Goal: Information Seeking & Learning: Learn about a topic

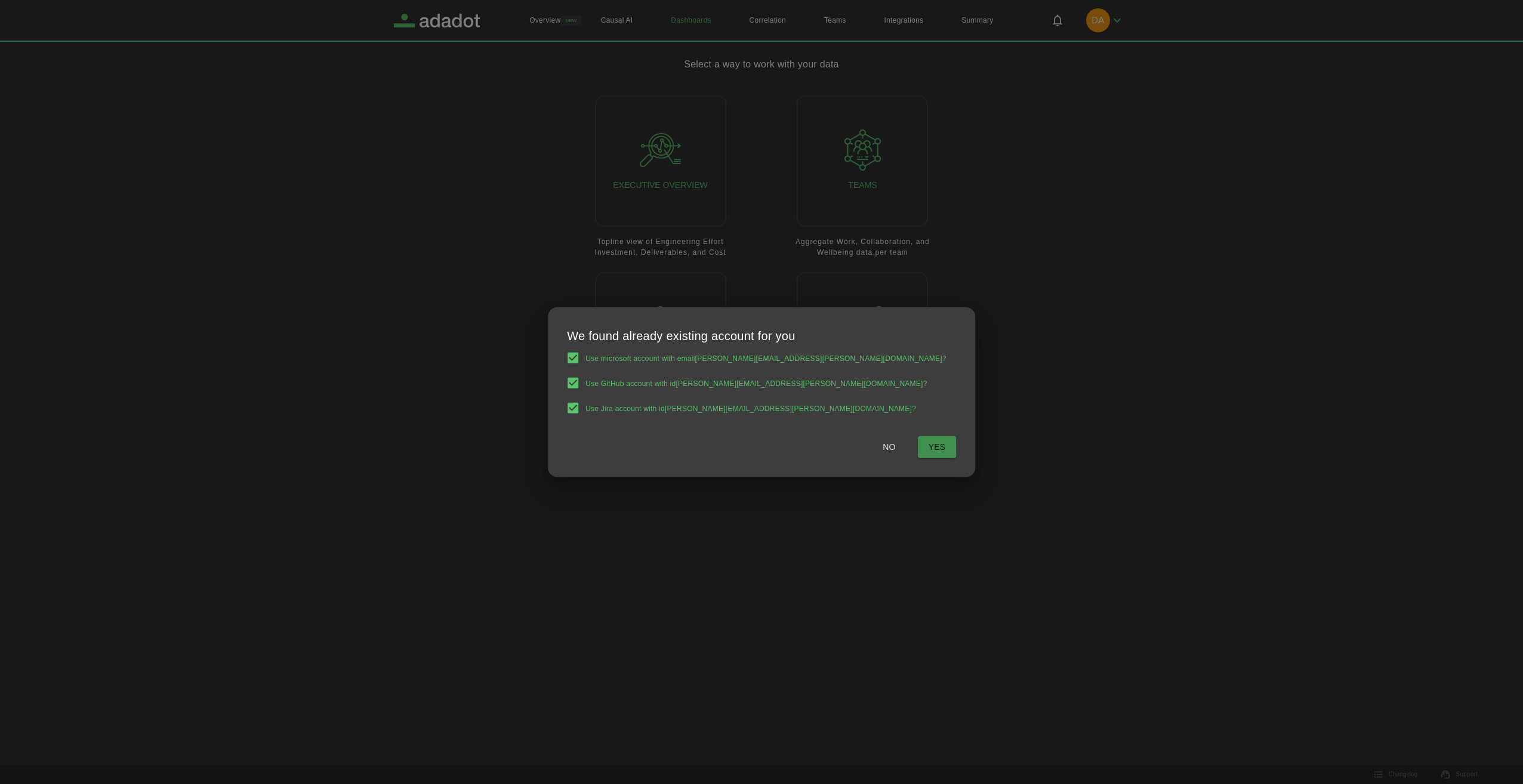
click at [918, 453] on button "Yes" at bounding box center [937, 446] width 38 height 22
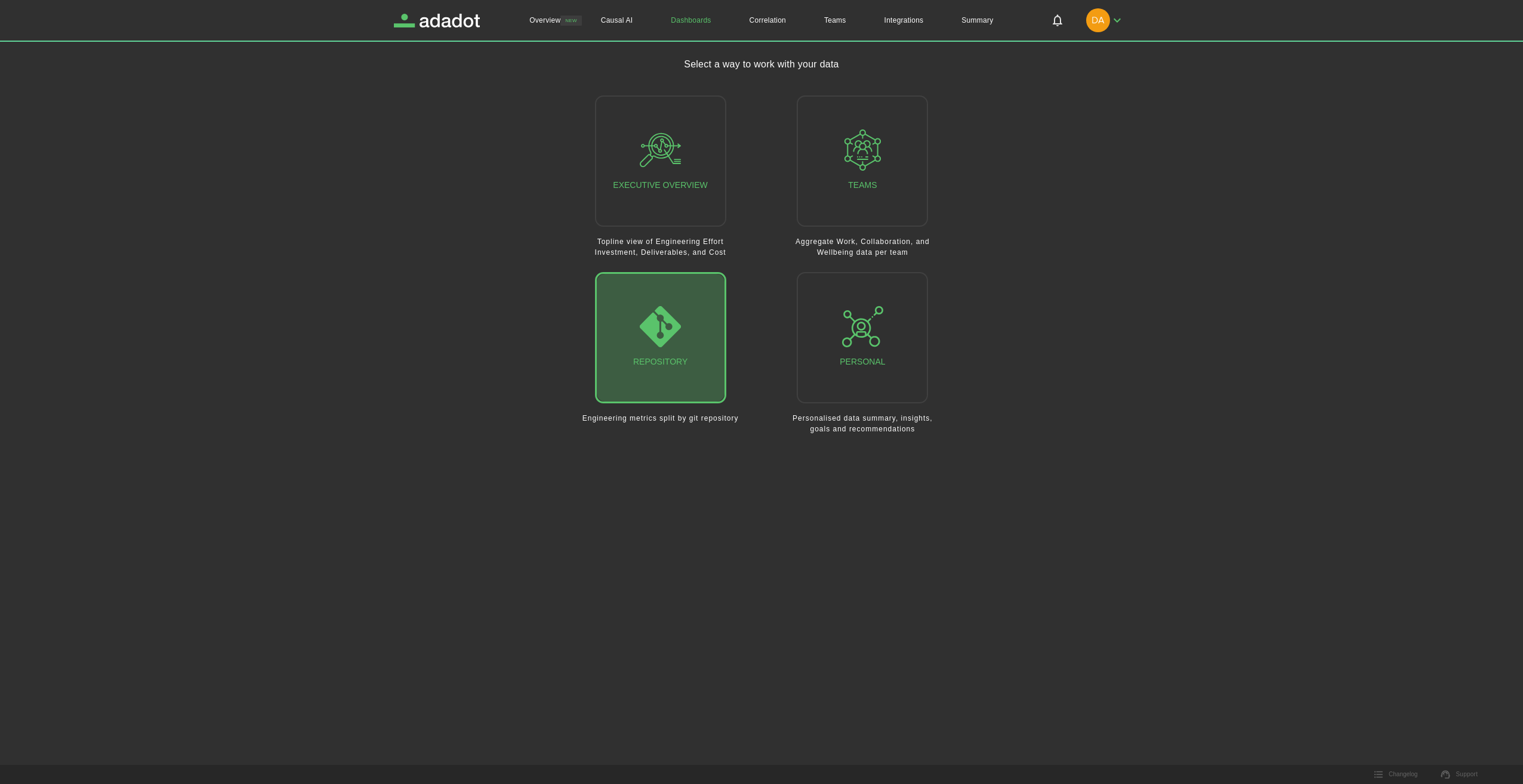
click at [683, 330] on div "Repository" at bounding box center [659, 338] width 54 height 63
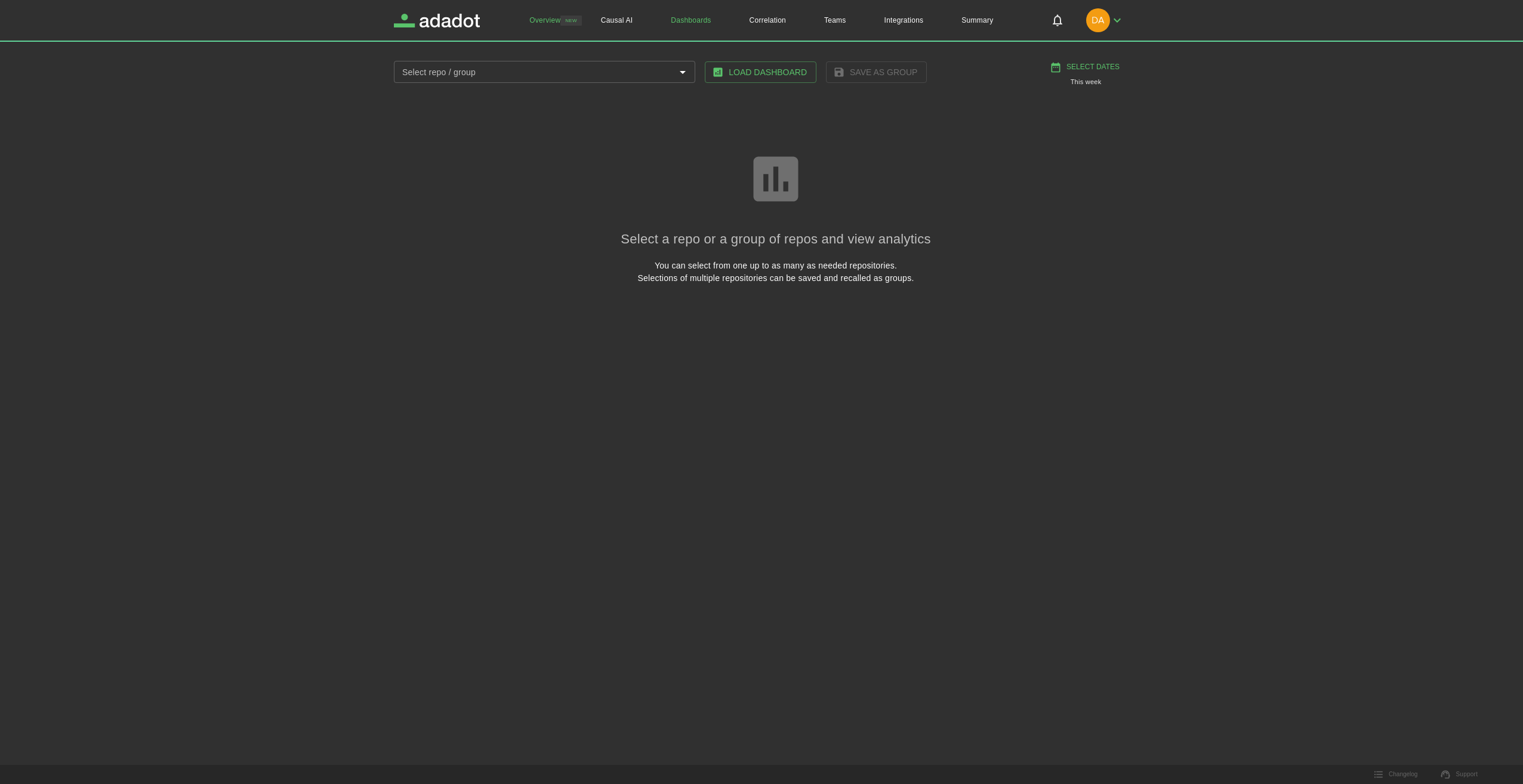
click at [554, 19] on link "Overview" at bounding box center [544, 20] width 69 height 41
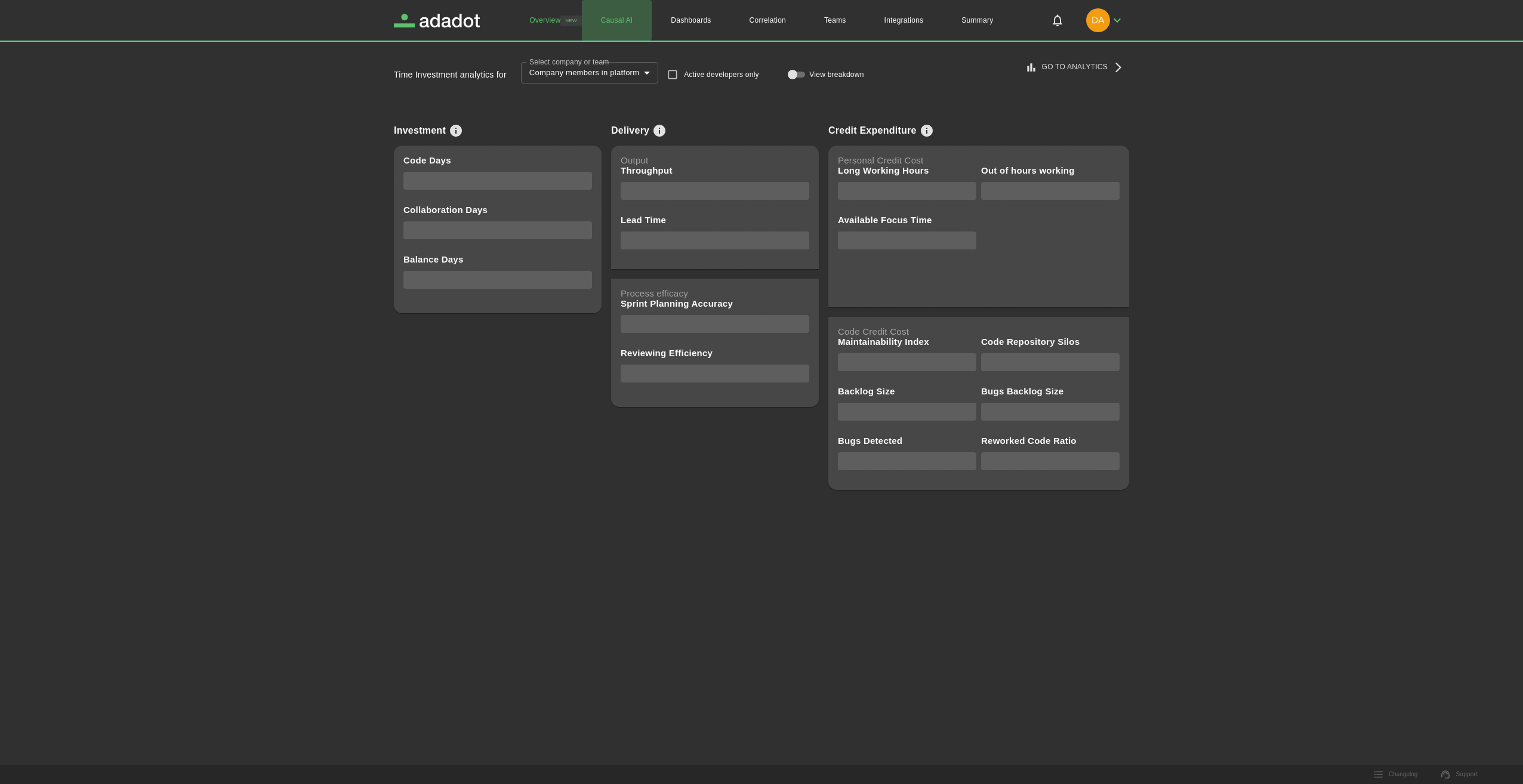
click at [622, 22] on link "Causal AI" at bounding box center [617, 20] width 70 height 41
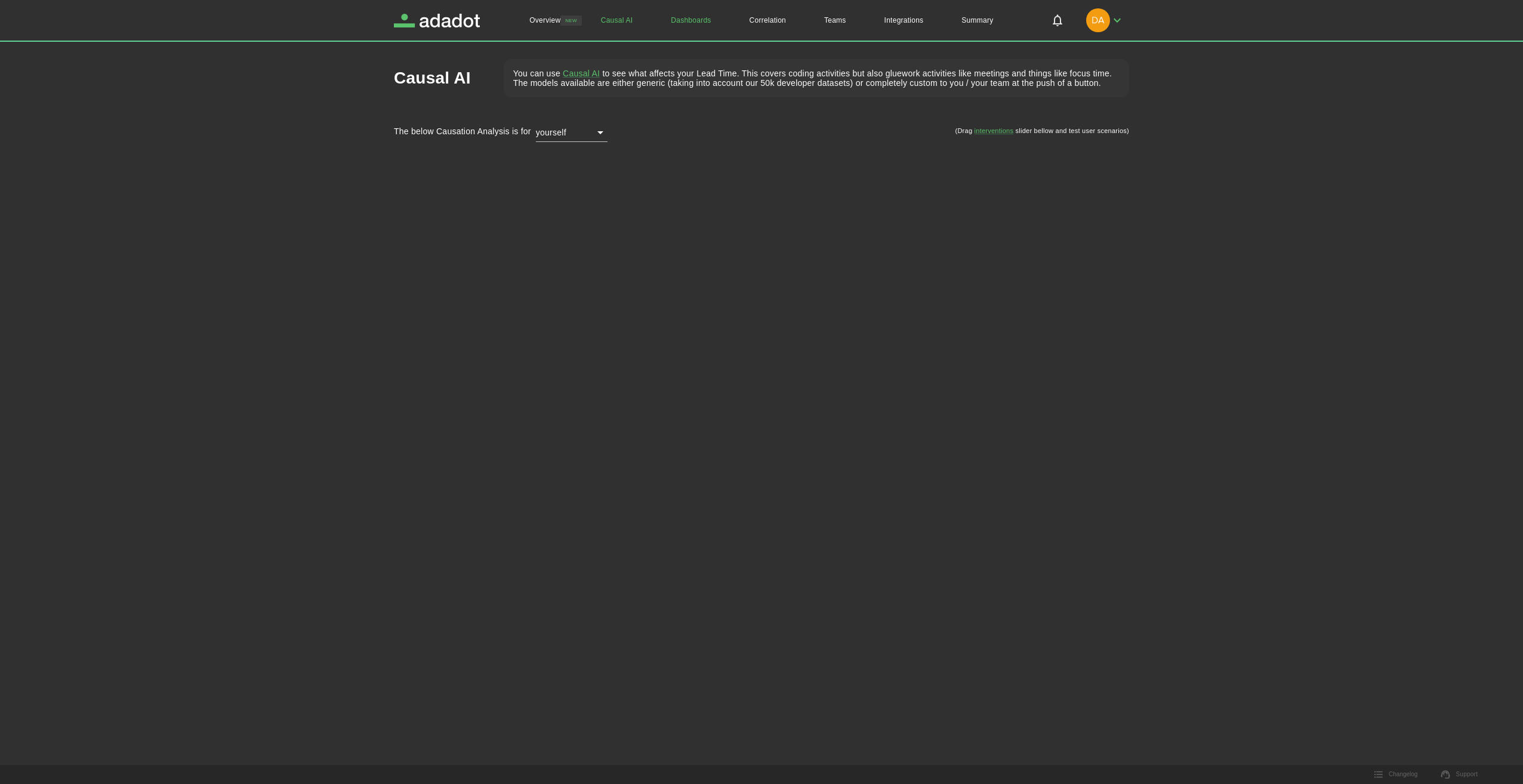
click at [690, 24] on link "Dashboards" at bounding box center [691, 20] width 79 height 41
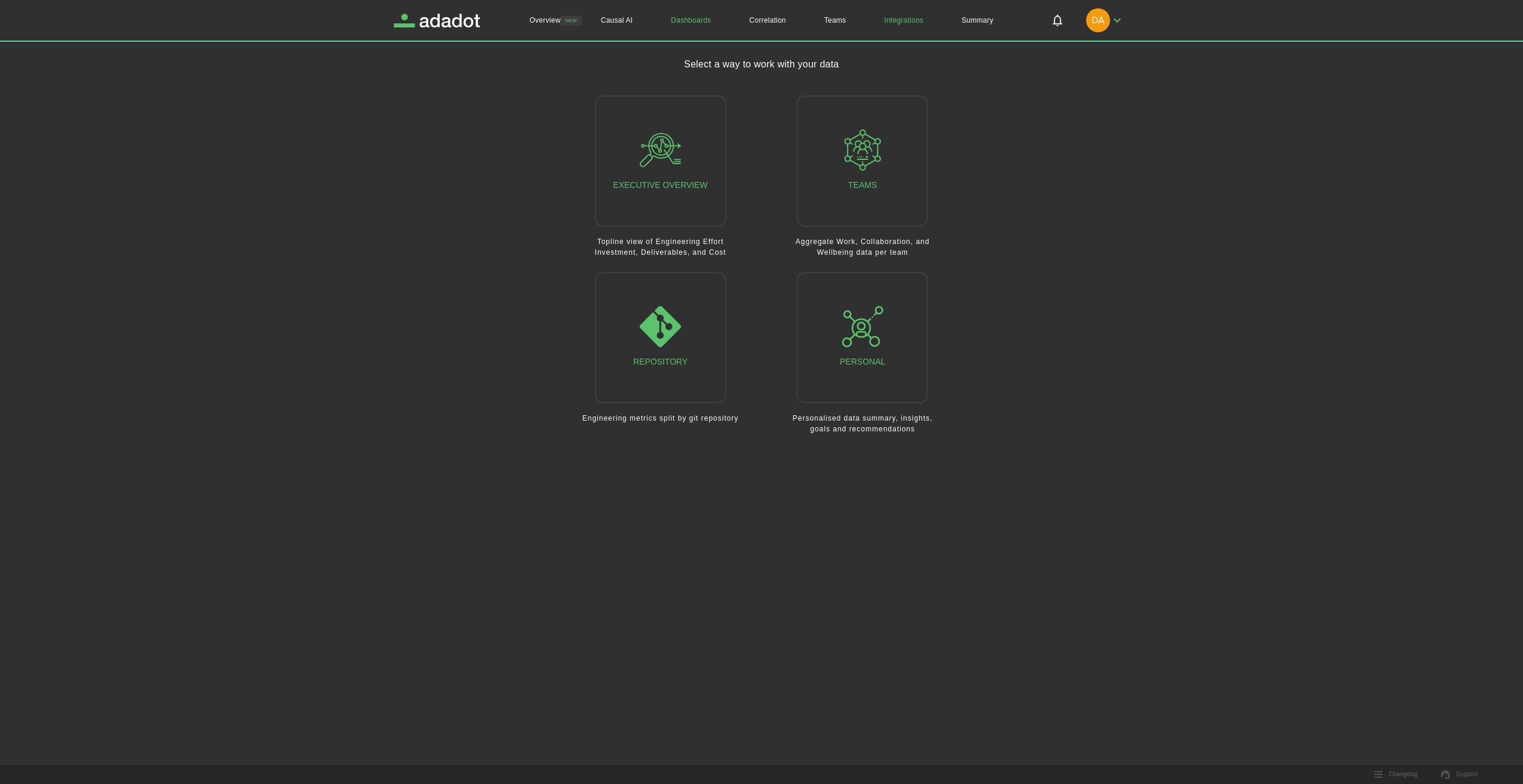
click at [909, 20] on link "Integrations" at bounding box center [904, 20] width 78 height 41
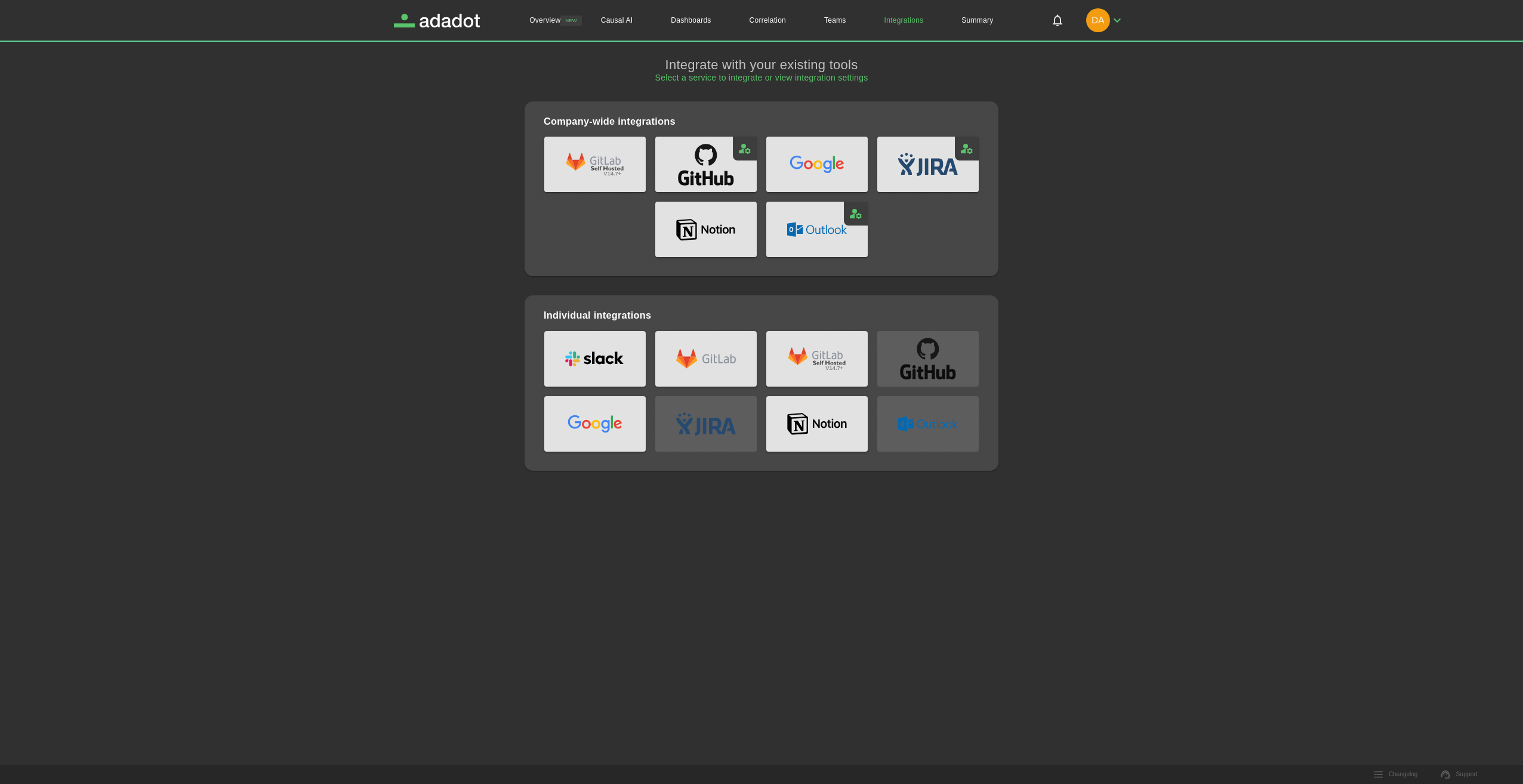
click at [723, 170] on icon "github: Connected" at bounding box center [706, 165] width 60 height 50
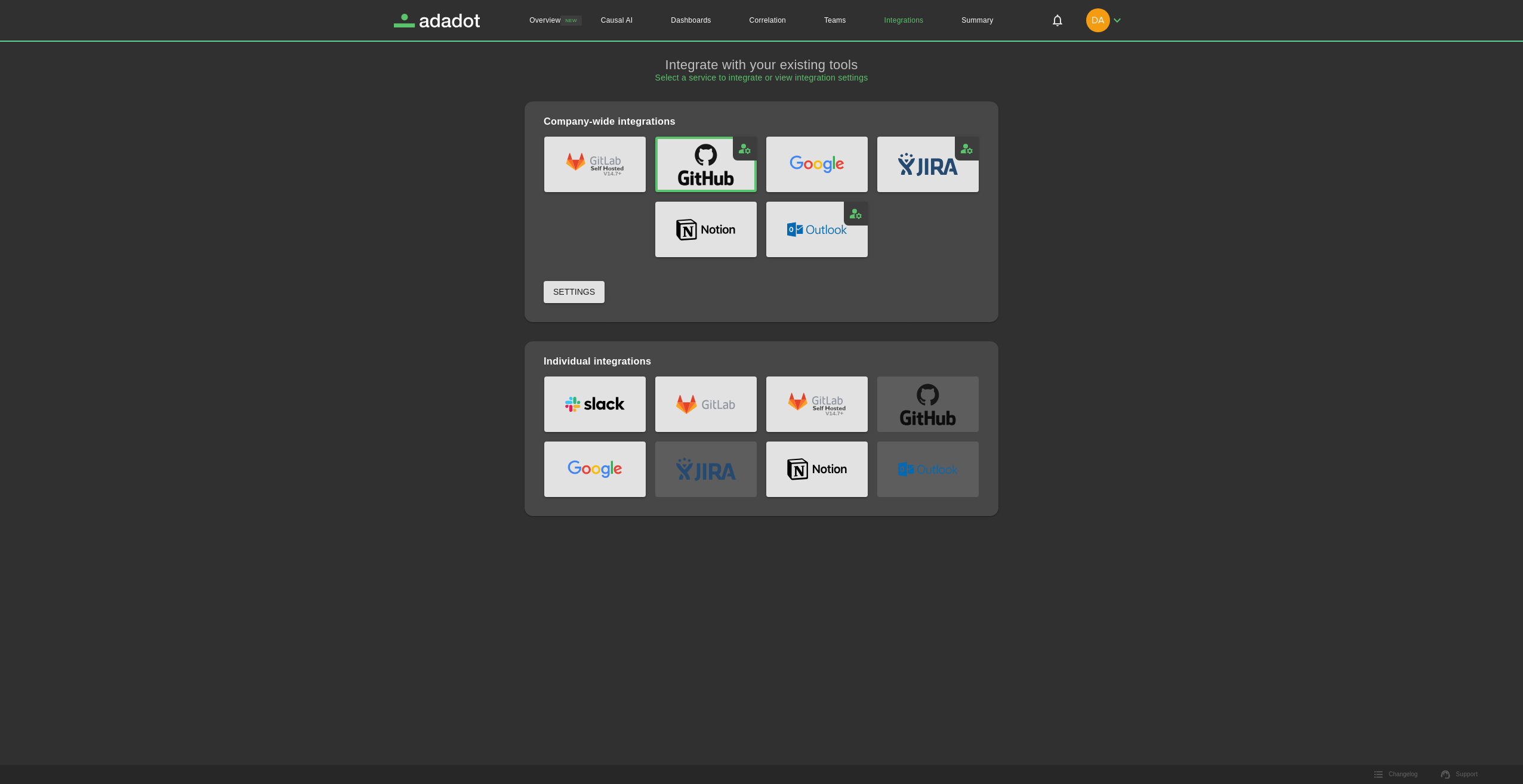
click at [579, 293] on span "Settings" at bounding box center [574, 292] width 42 height 15
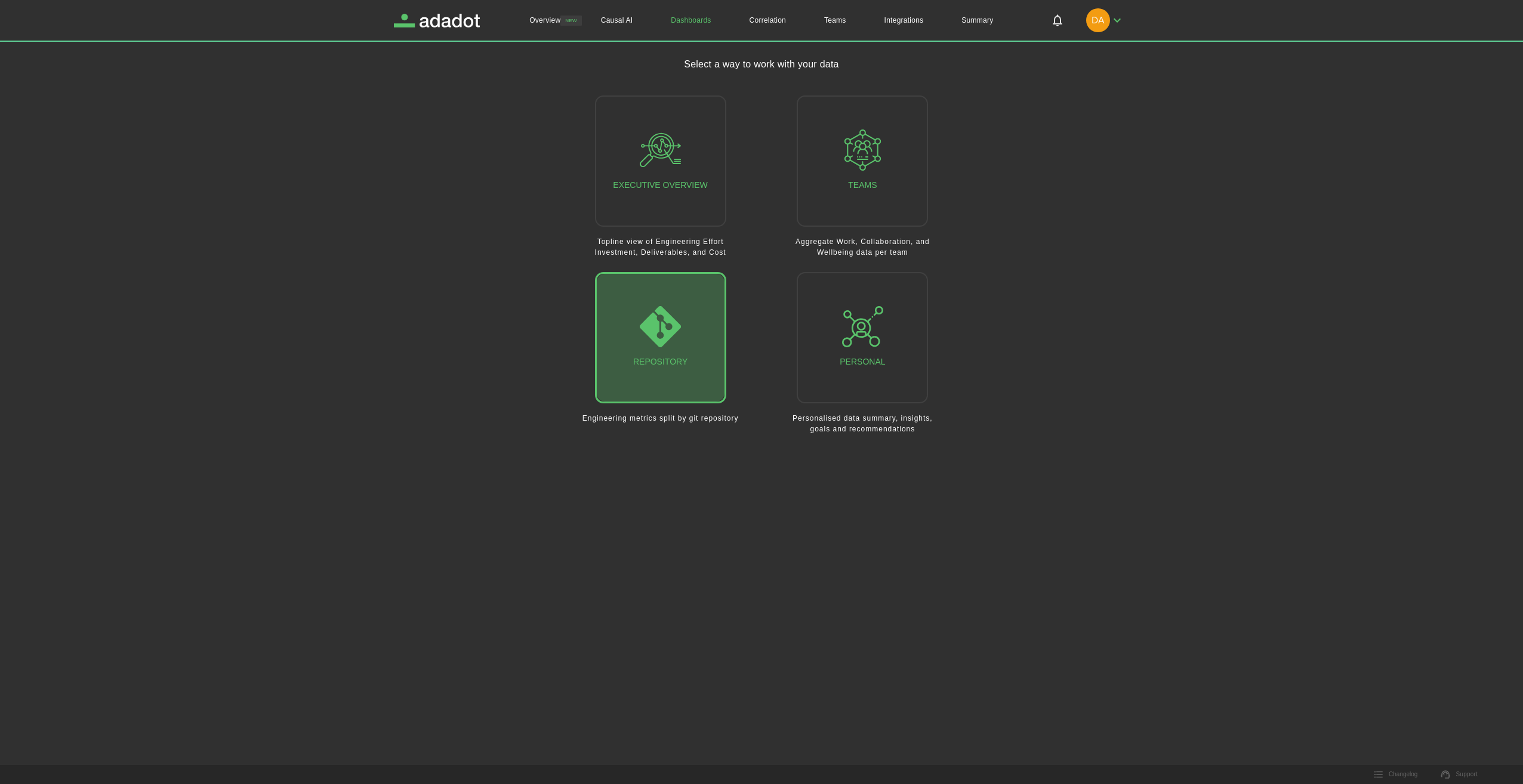
click at [653, 345] on icon "button" at bounding box center [660, 327] width 42 height 42
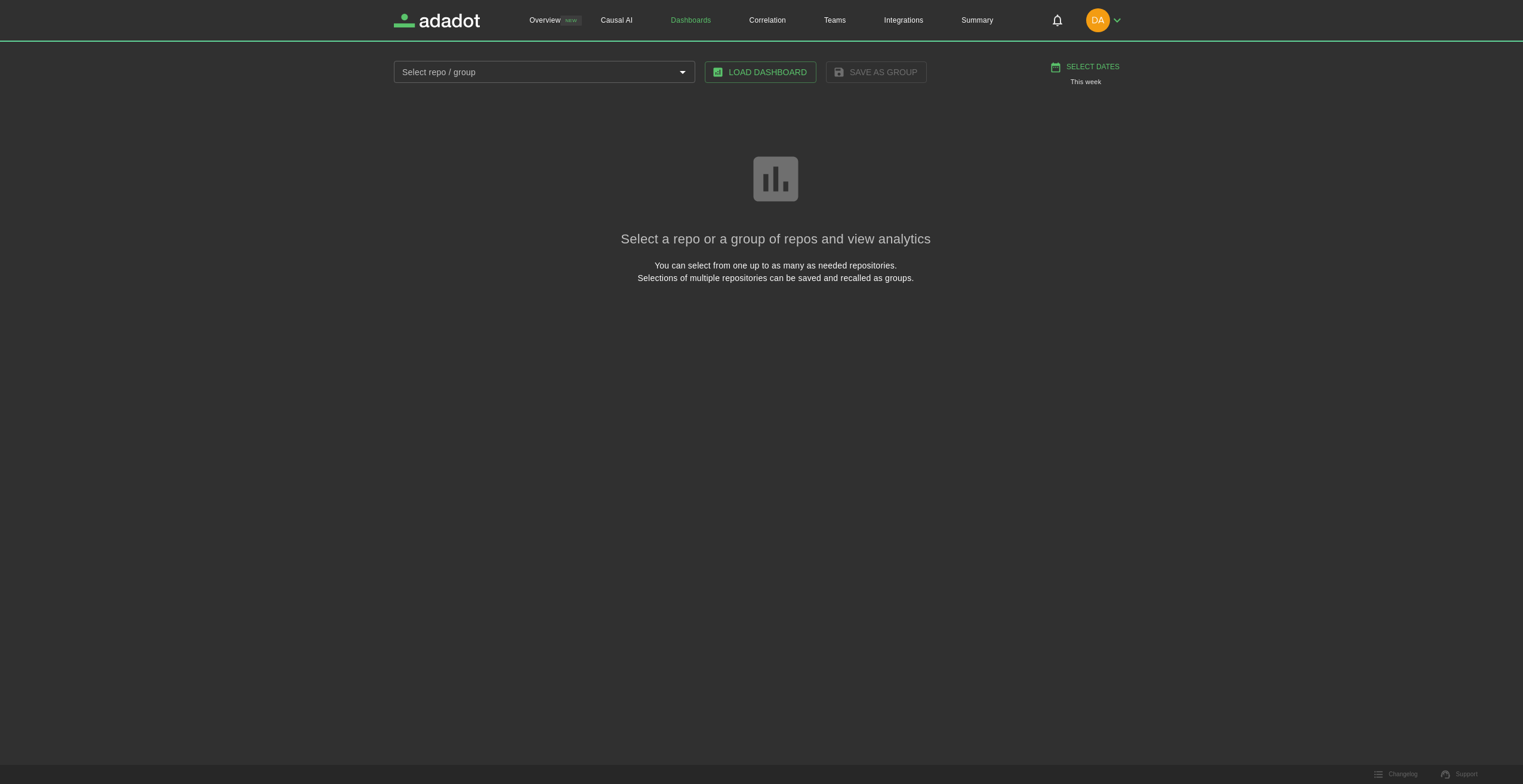
click at [695, 20] on link "Dashboards" at bounding box center [691, 20] width 79 height 41
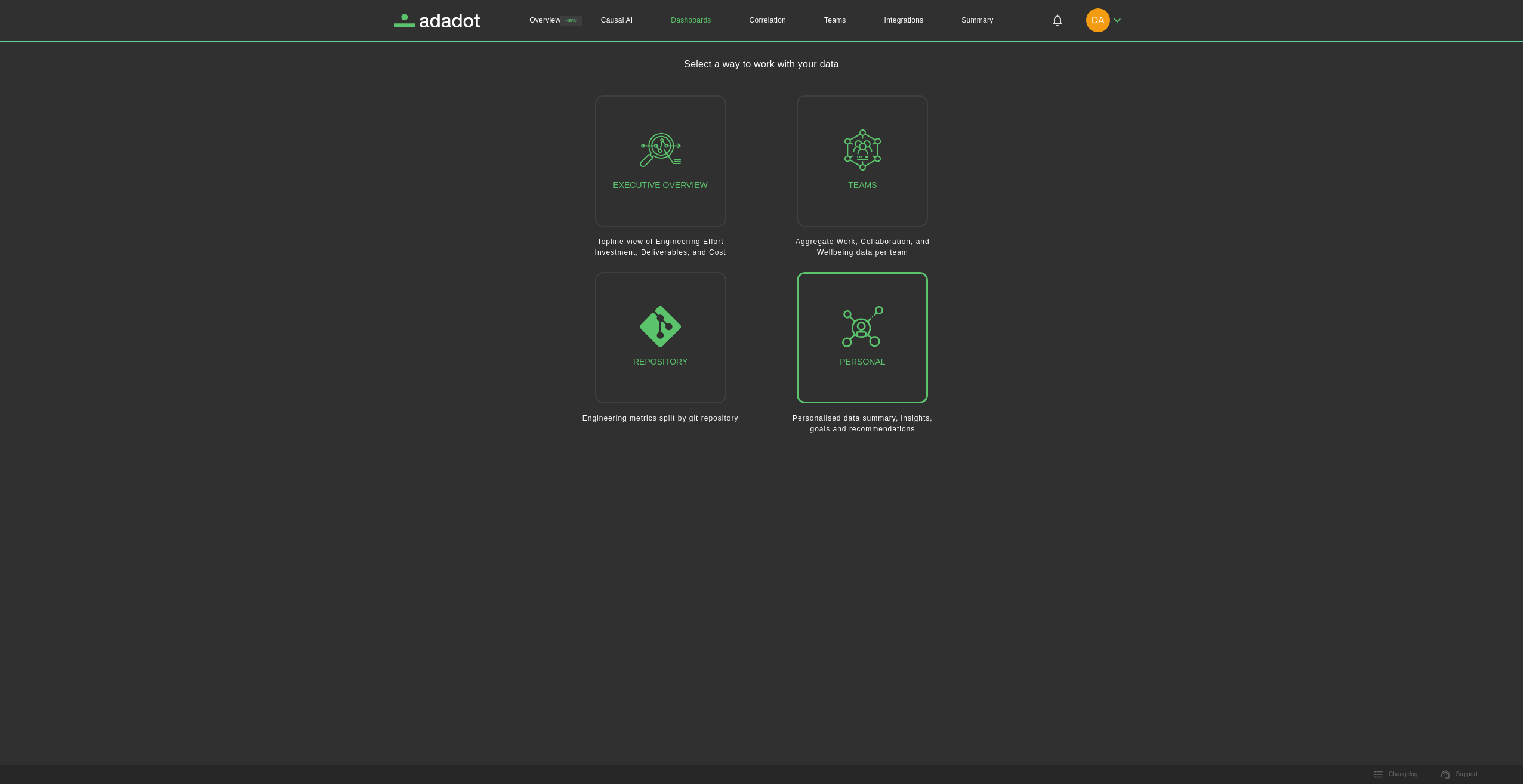
click at [832, 329] on button "Personal" at bounding box center [862, 338] width 131 height 131
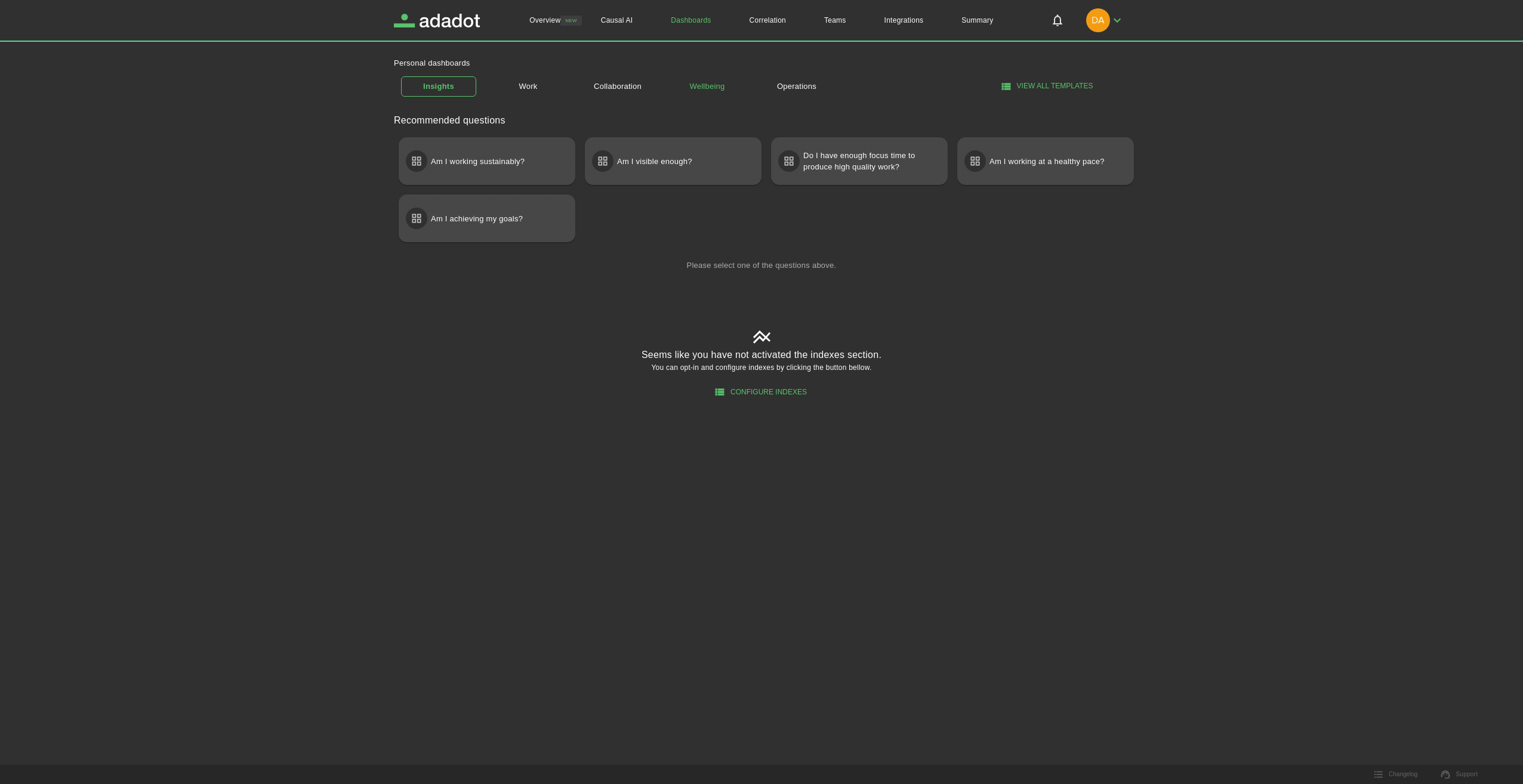
click at [710, 89] on link "Wellbeing" at bounding box center [707, 87] width 75 height 21
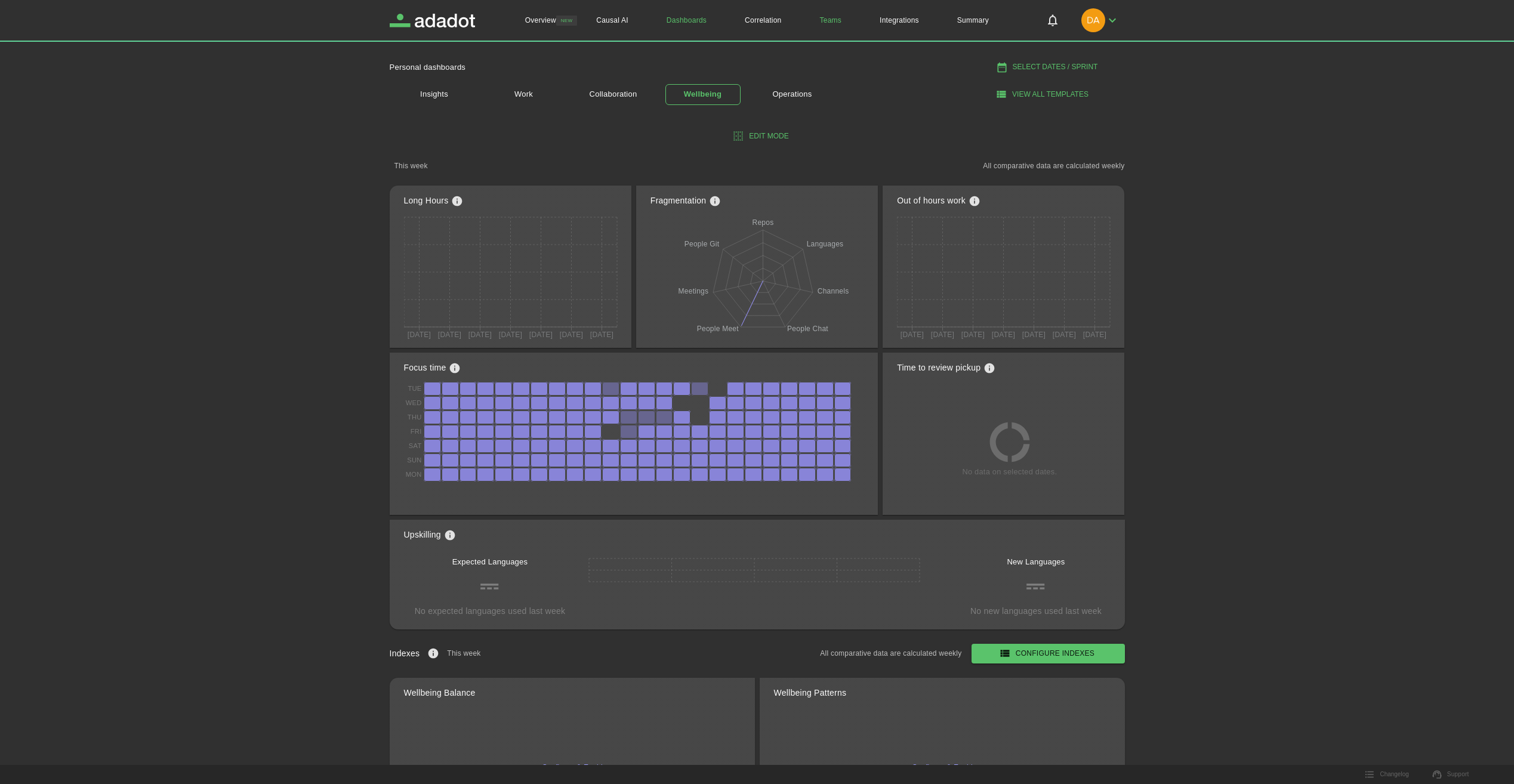
click at [829, 20] on link "Teams" at bounding box center [831, 20] width 61 height 41
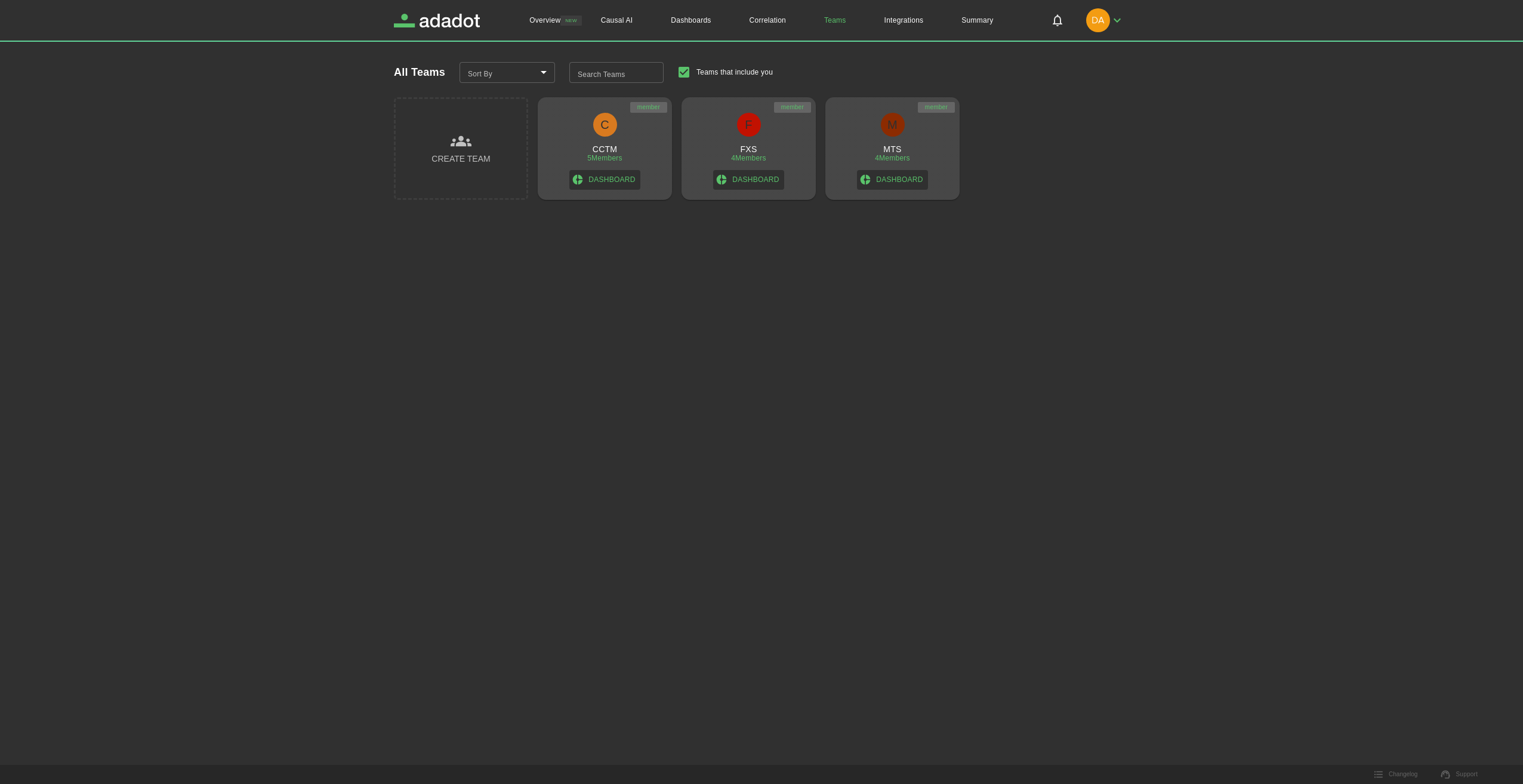
click at [621, 183] on link "Dashboard" at bounding box center [604, 180] width 70 height 20
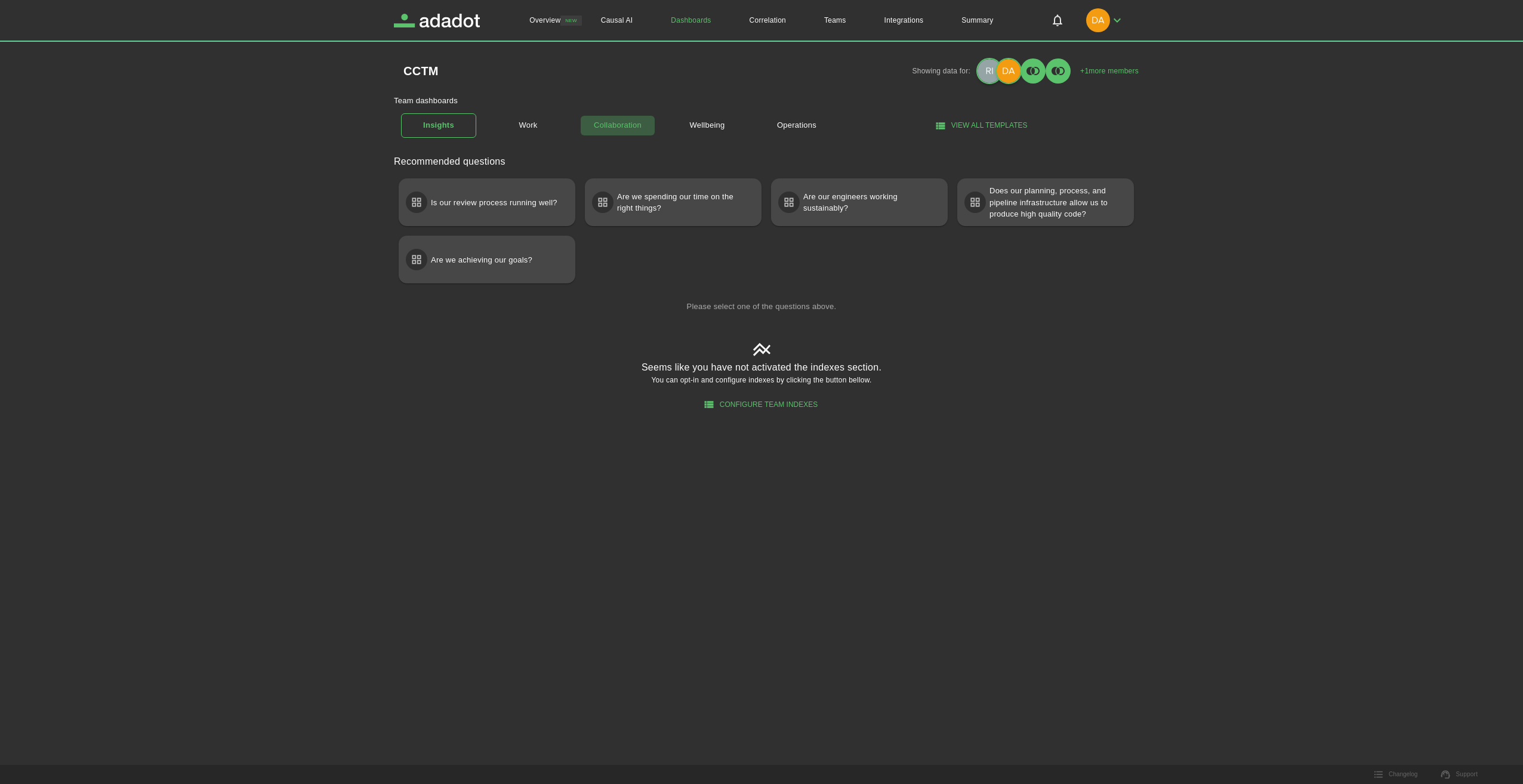
click at [640, 127] on link "Collaboration" at bounding box center [617, 126] width 75 height 21
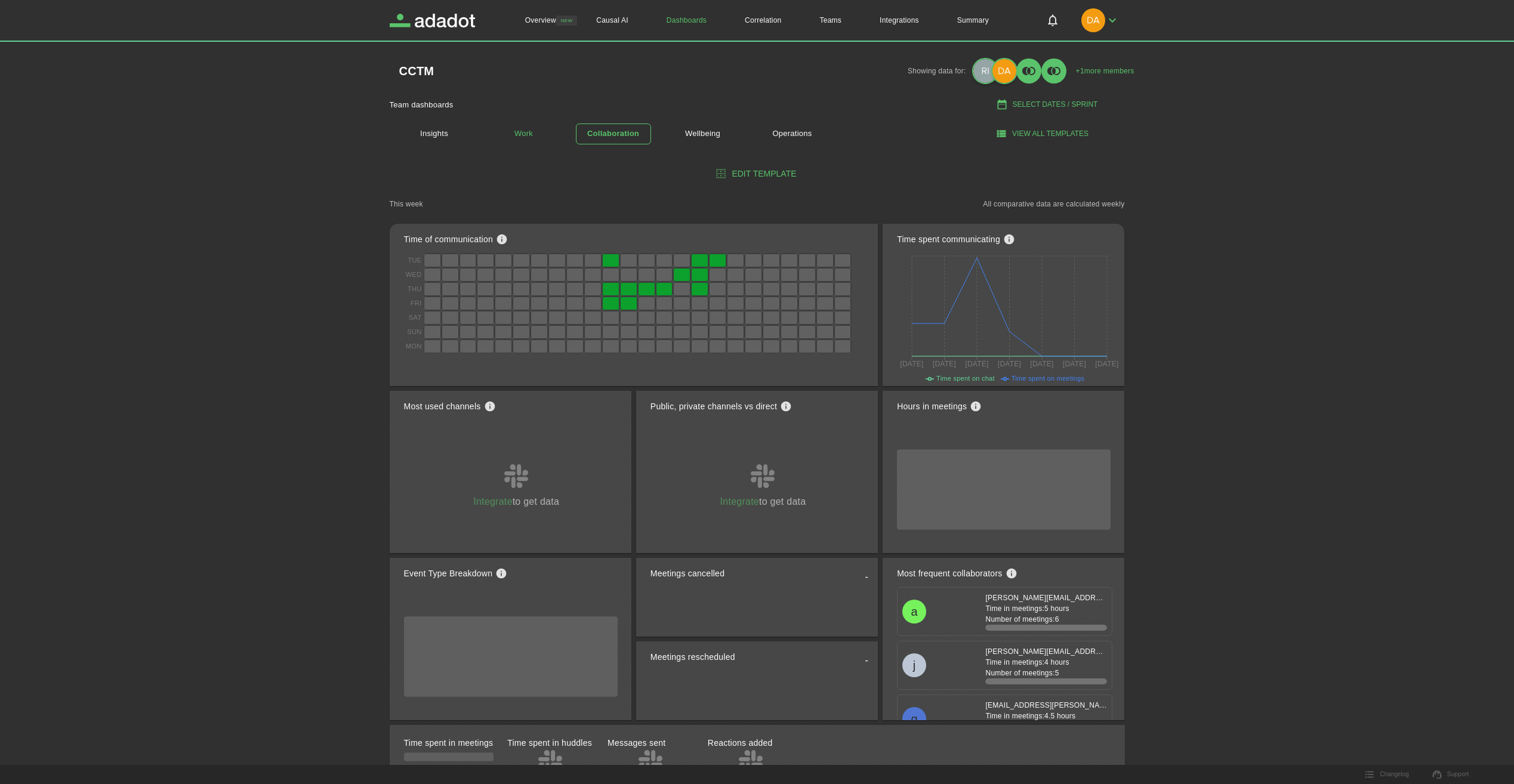
click at [521, 135] on link "Work" at bounding box center [523, 134] width 75 height 21
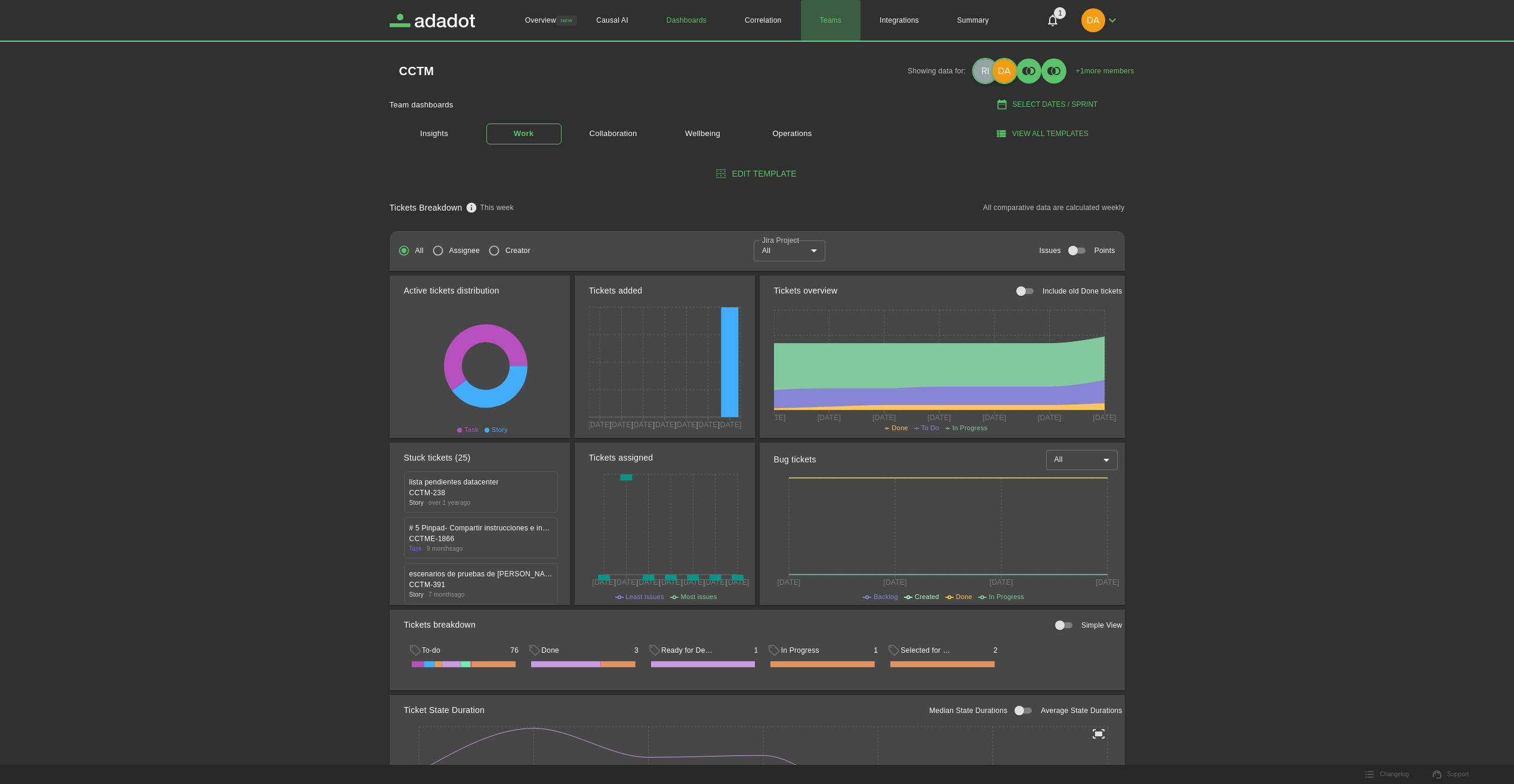
click at [826, 22] on link "Teams" at bounding box center [831, 20] width 61 height 41
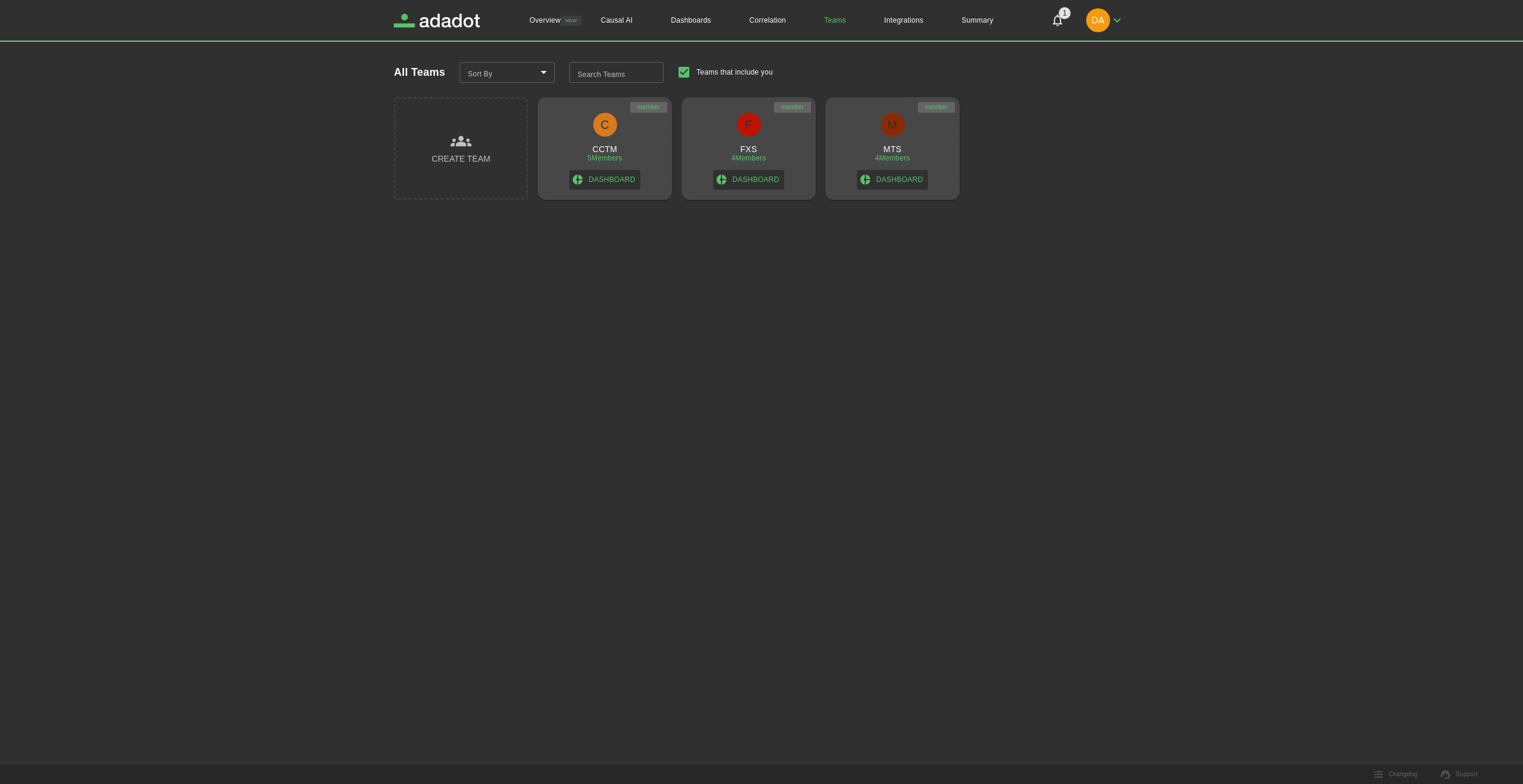
click at [764, 154] on div "4 Members" at bounding box center [748, 158] width 35 height 9
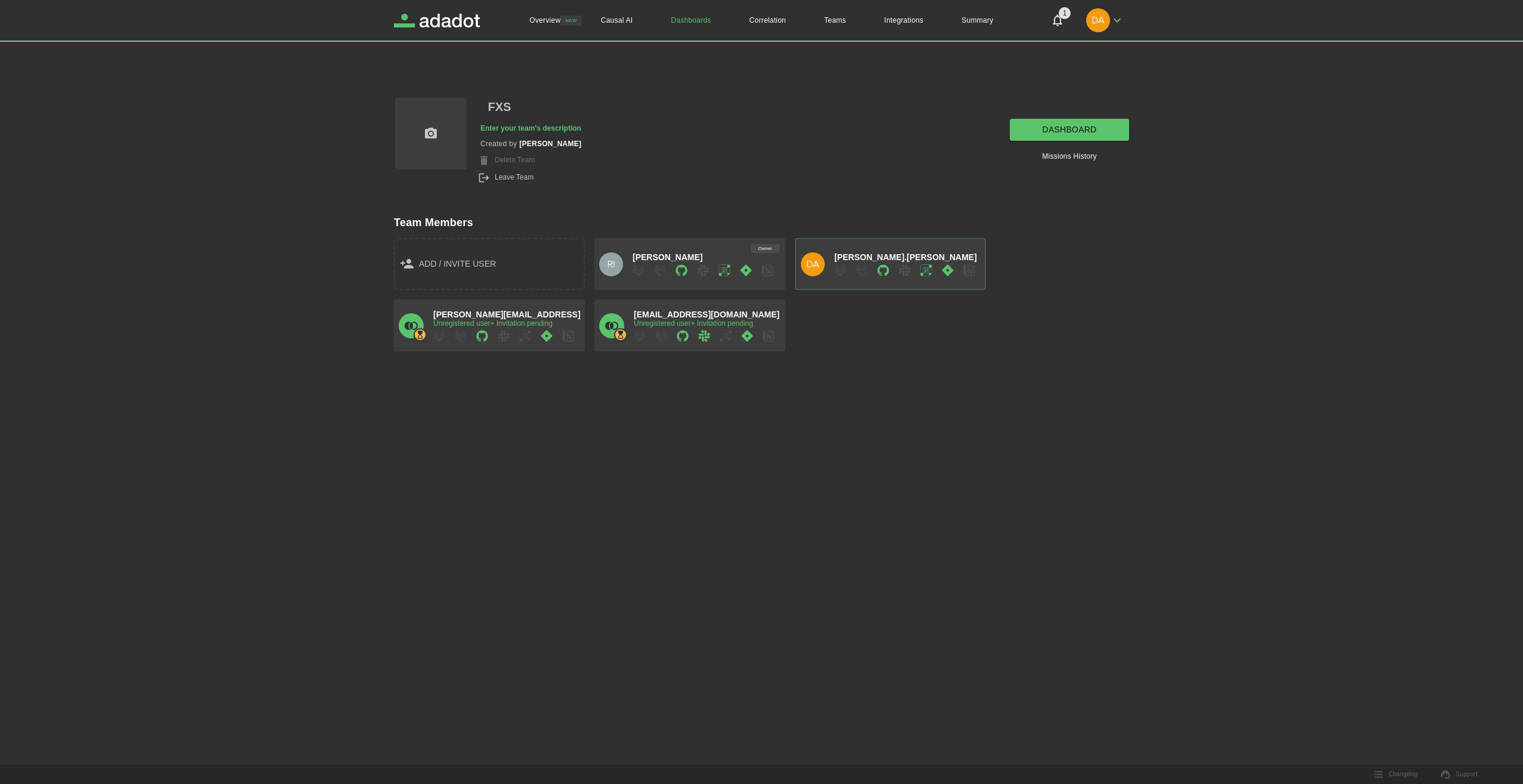
click at [1045, 127] on link "dashboard" at bounding box center [1069, 130] width 119 height 22
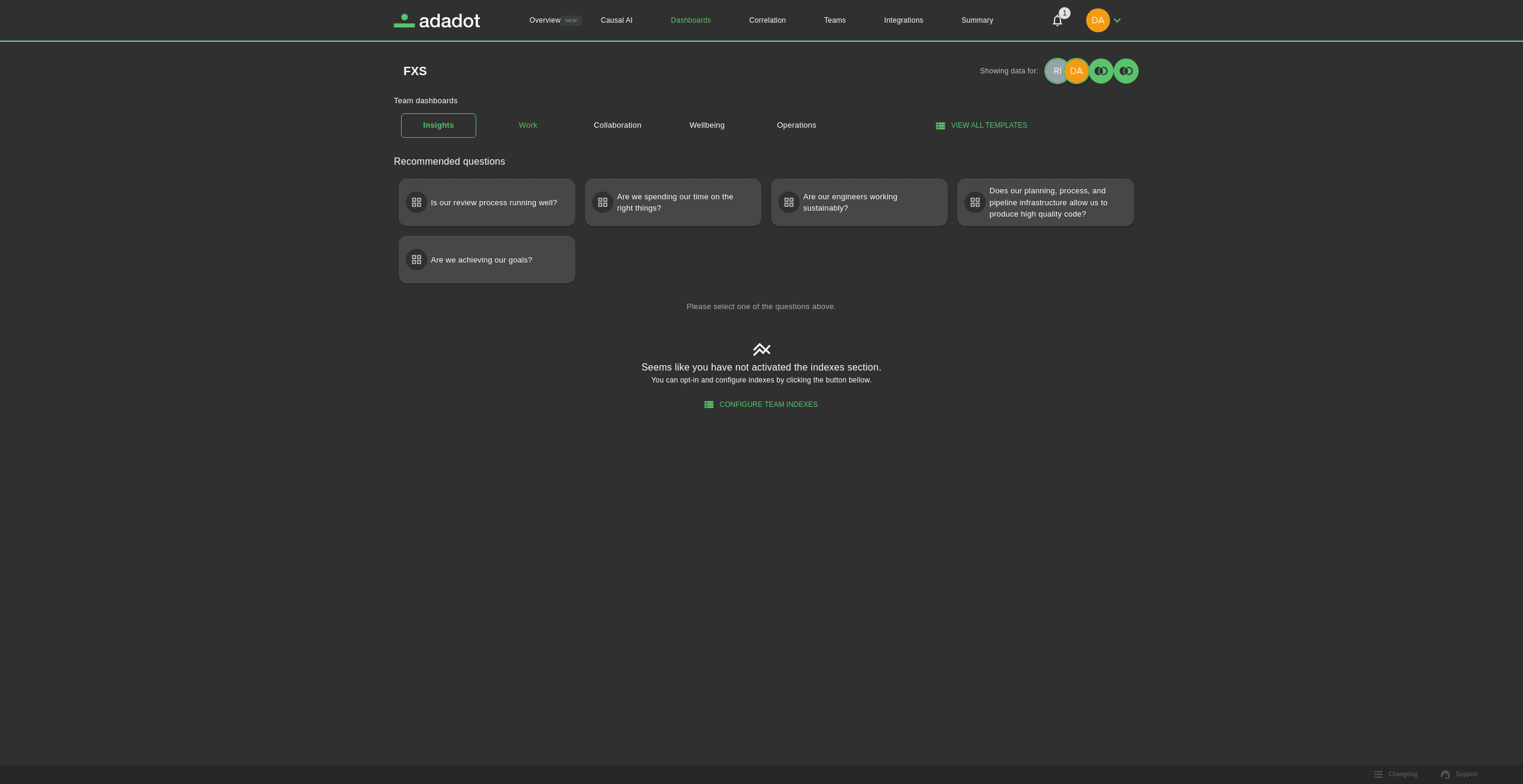
click at [534, 120] on link "Work" at bounding box center [527, 126] width 75 height 21
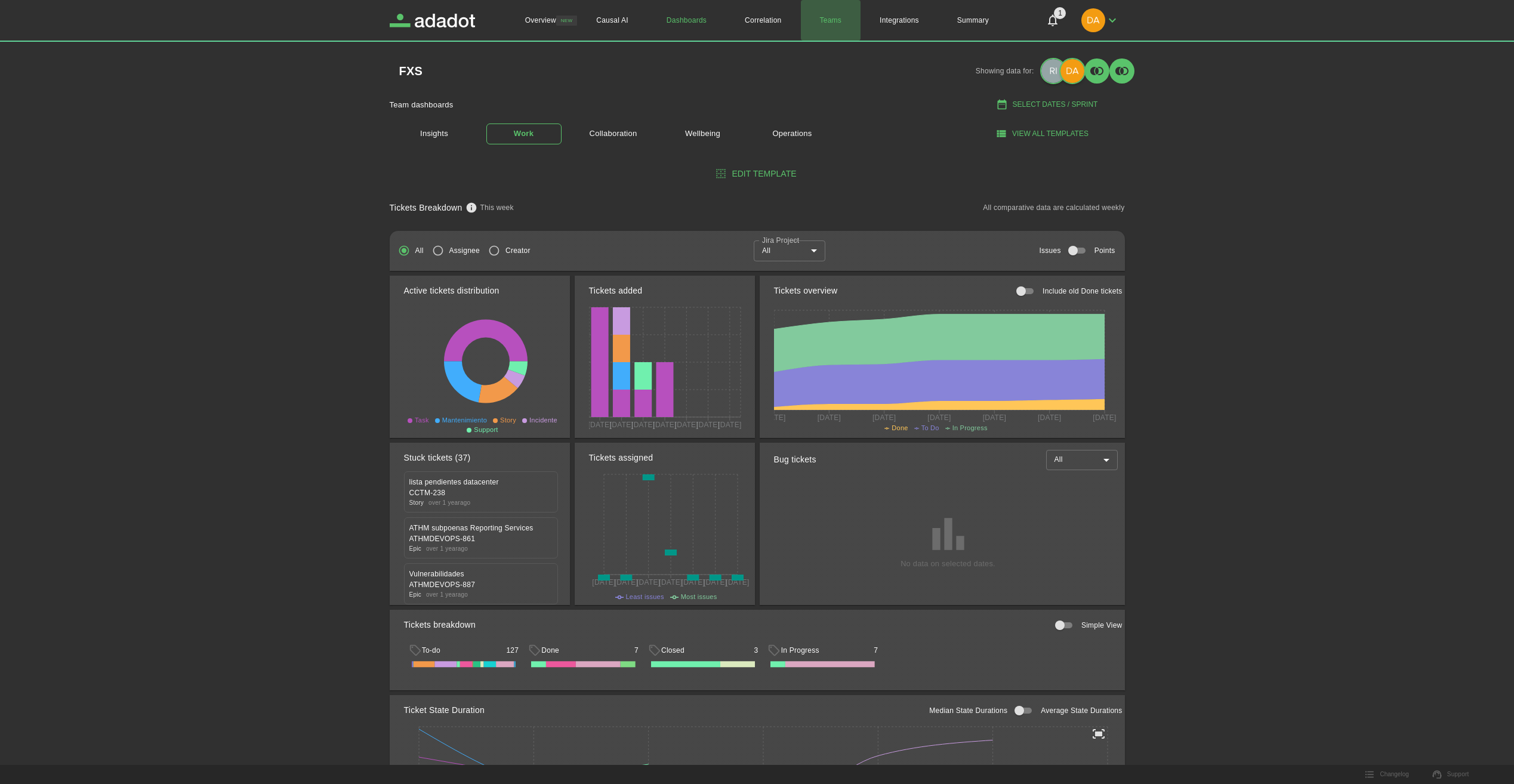
click at [830, 20] on link "Teams" at bounding box center [831, 20] width 61 height 41
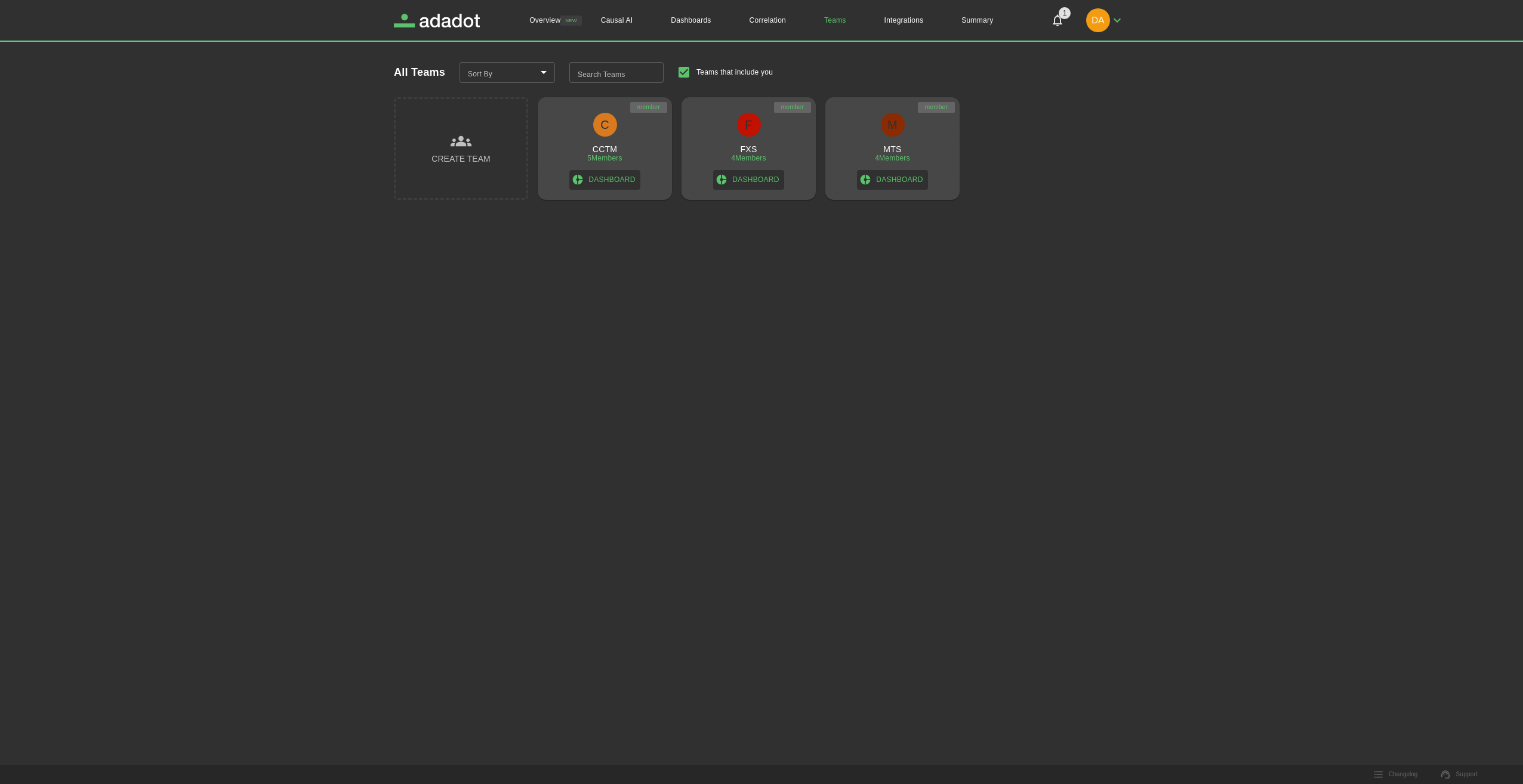
click at [926, 143] on div "M MTS 4 Members Dashboard" at bounding box center [892, 150] width 125 height 77
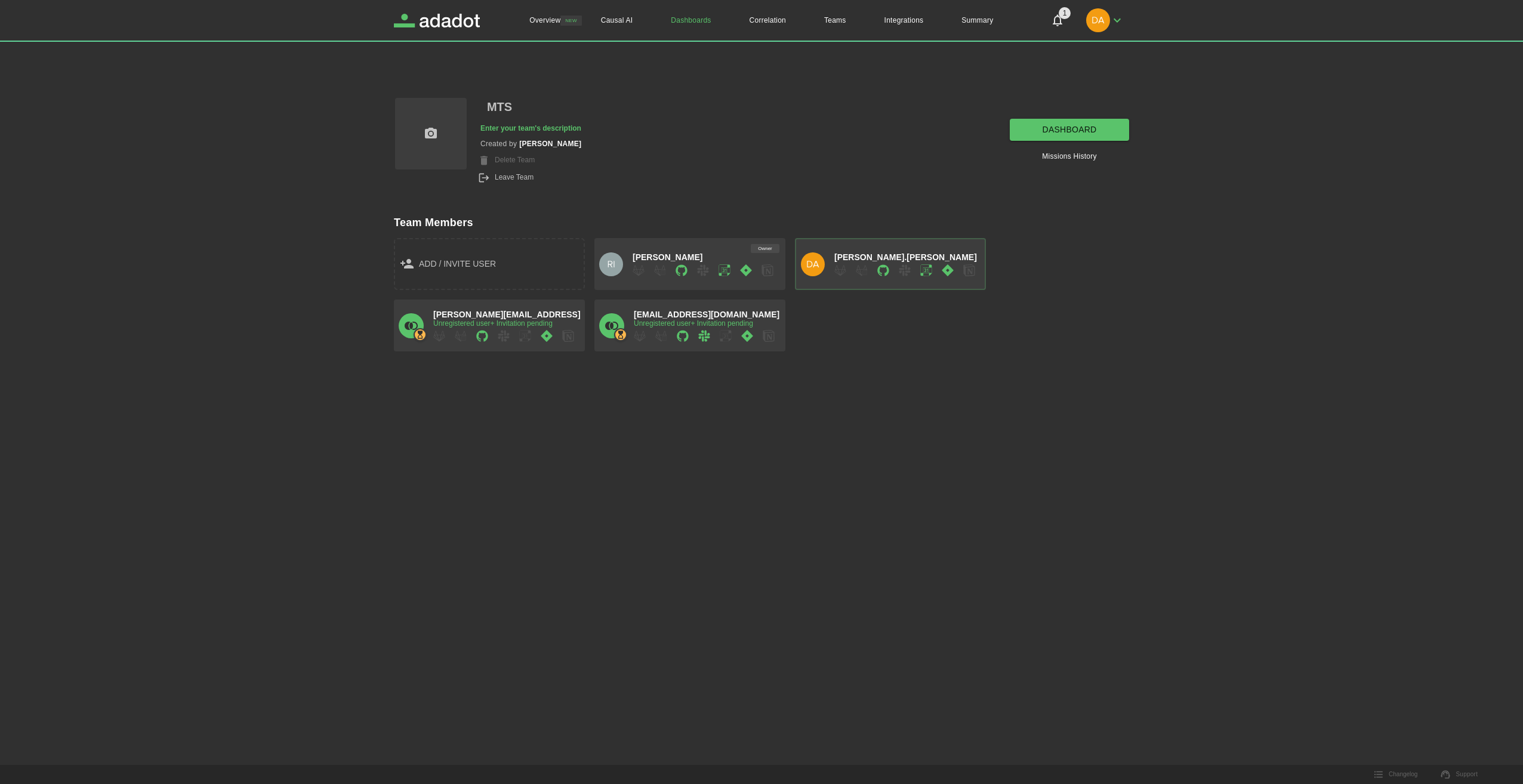
click at [1080, 124] on link "dashboard" at bounding box center [1069, 130] width 119 height 22
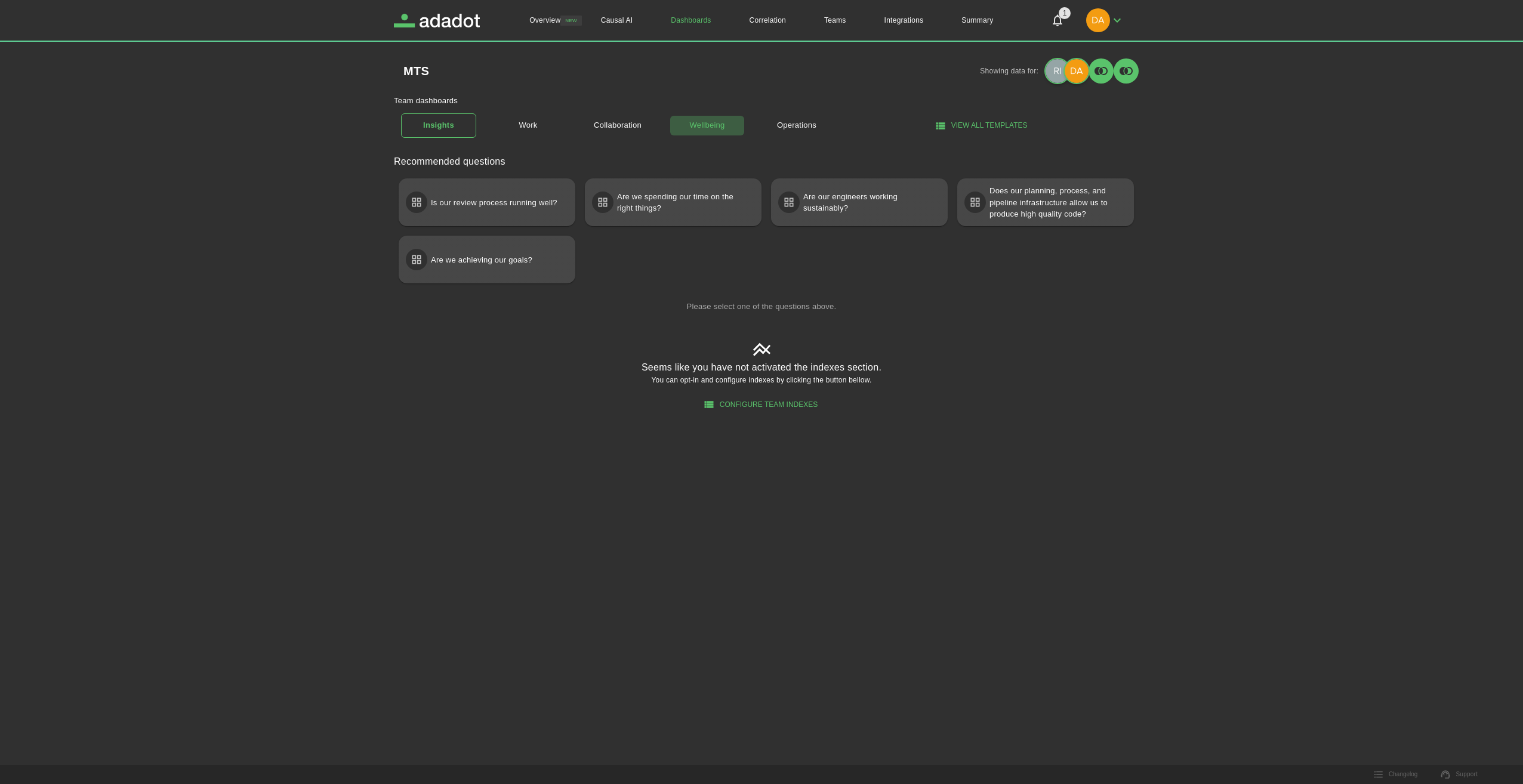
click at [723, 126] on link "Wellbeing" at bounding box center [707, 126] width 75 height 21
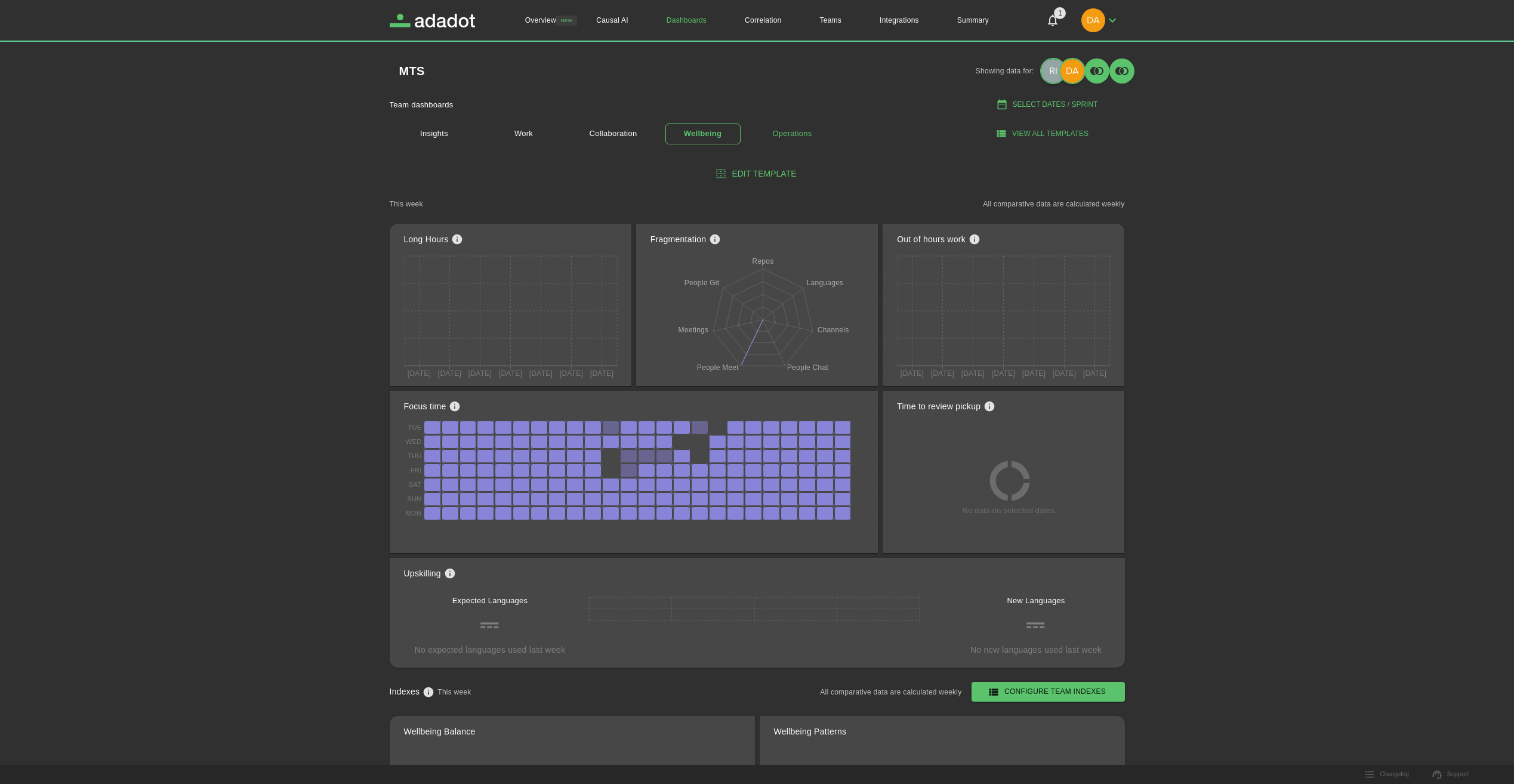
click at [789, 135] on link "Operations" at bounding box center [792, 134] width 75 height 21
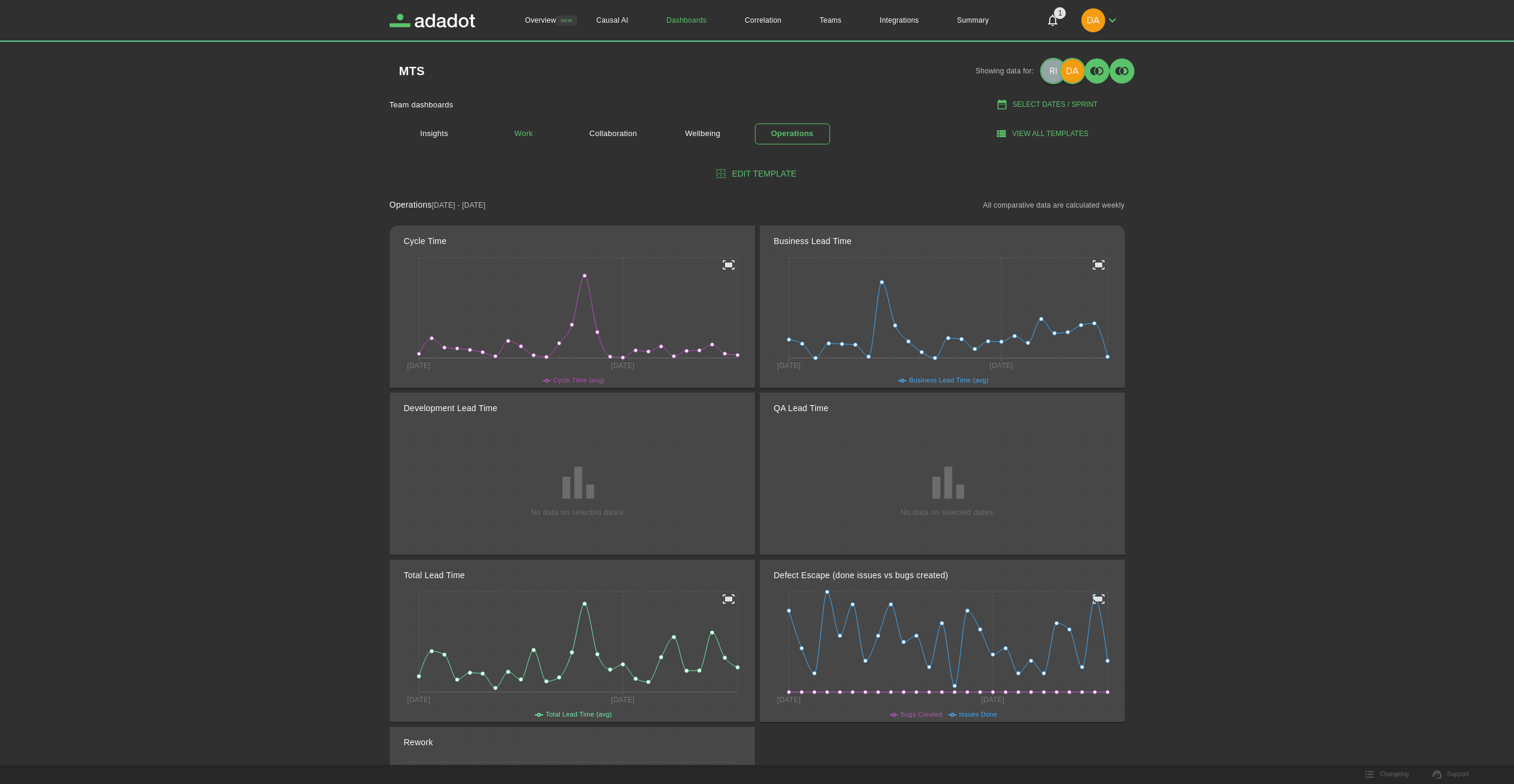
click at [523, 127] on link "Work" at bounding box center [523, 134] width 75 height 21
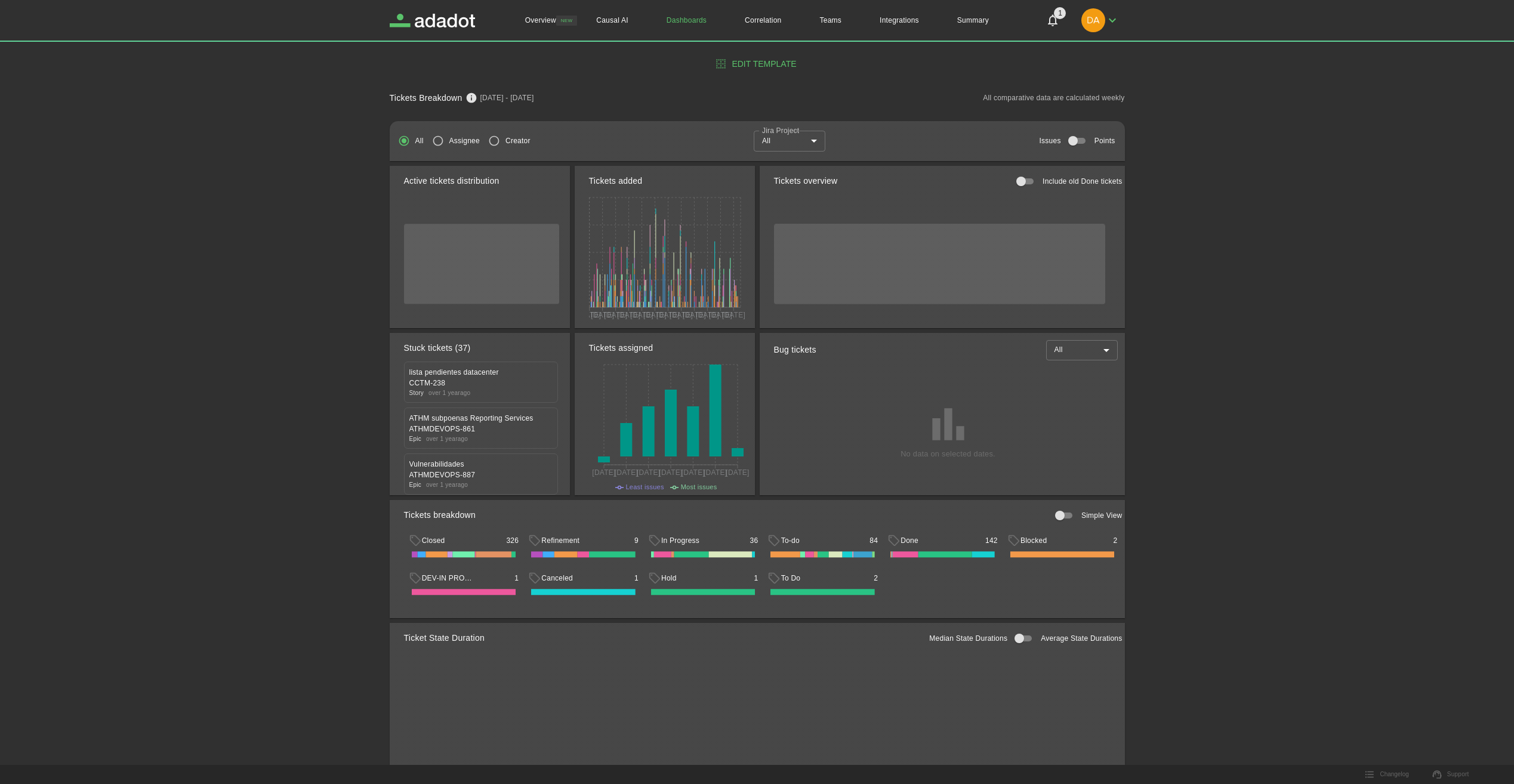
scroll to position [298, 0]
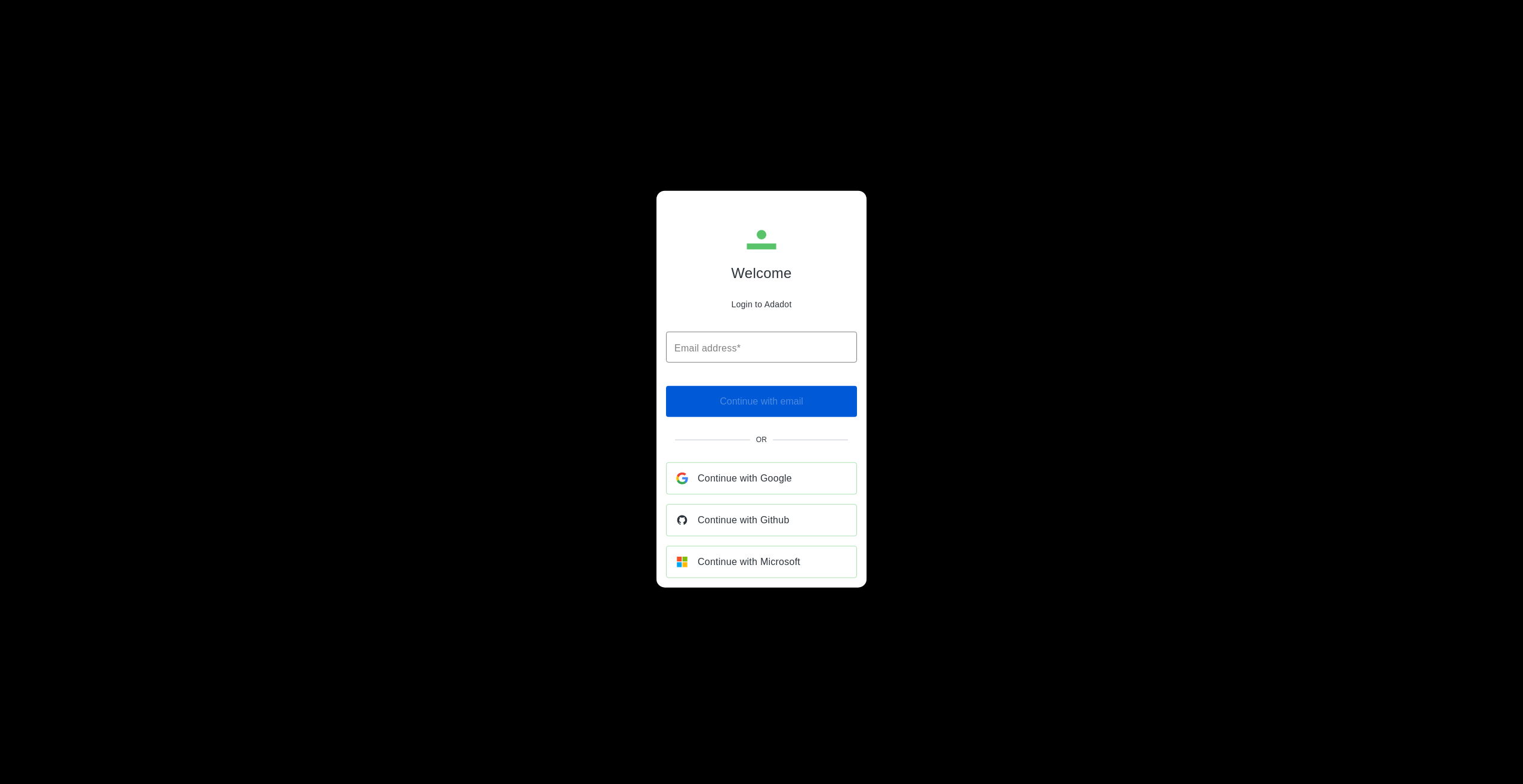
click at [803, 357] on input "Email address*" at bounding box center [762, 347] width 191 height 31
type input "**********"
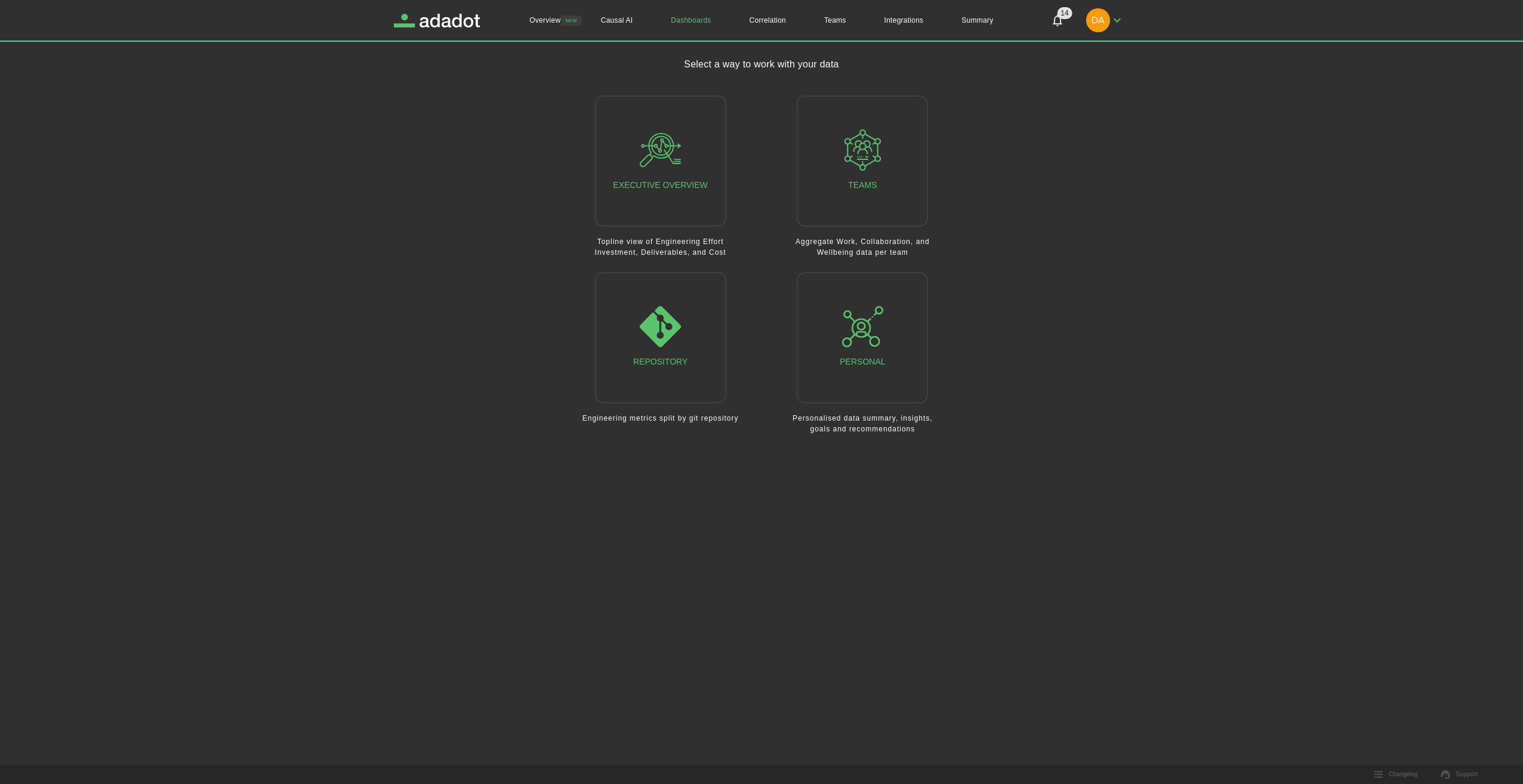
click at [1058, 24] on icon "Notifications" at bounding box center [1058, 21] width 9 height 12
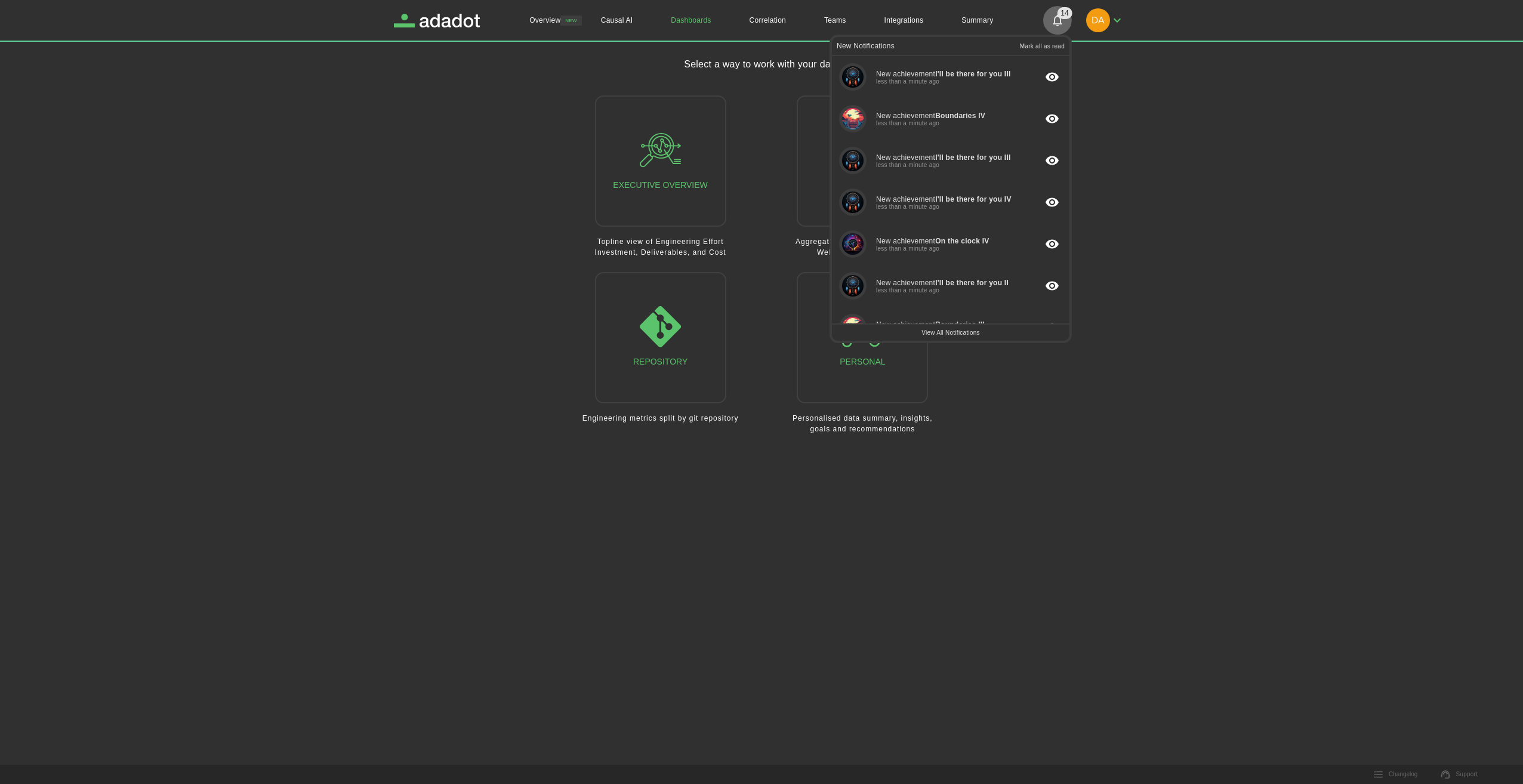
click at [1059, 22] on icon "Notifications" at bounding box center [1058, 21] width 9 height 12
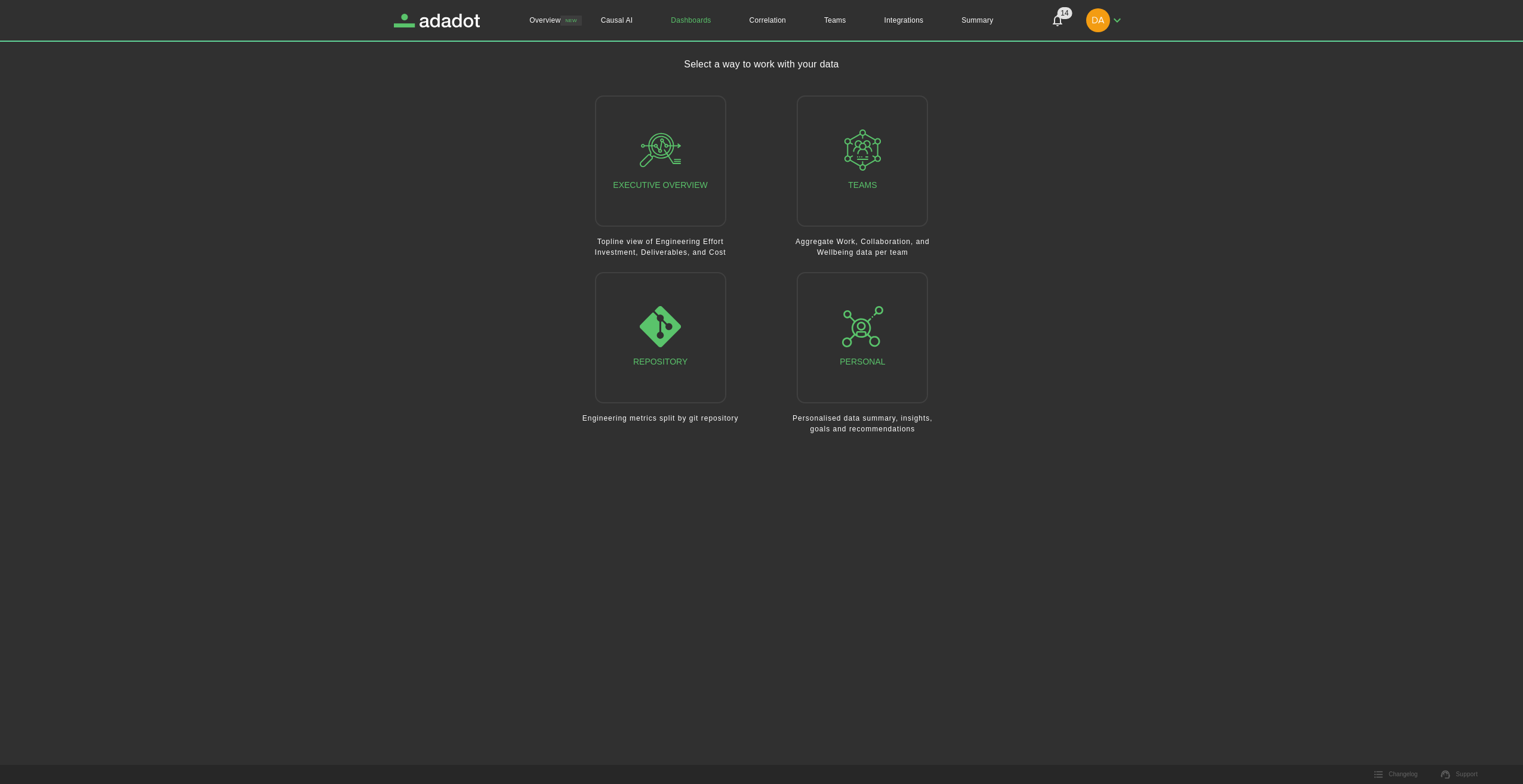
click at [1119, 22] on icon "button" at bounding box center [1116, 20] width 14 height 14
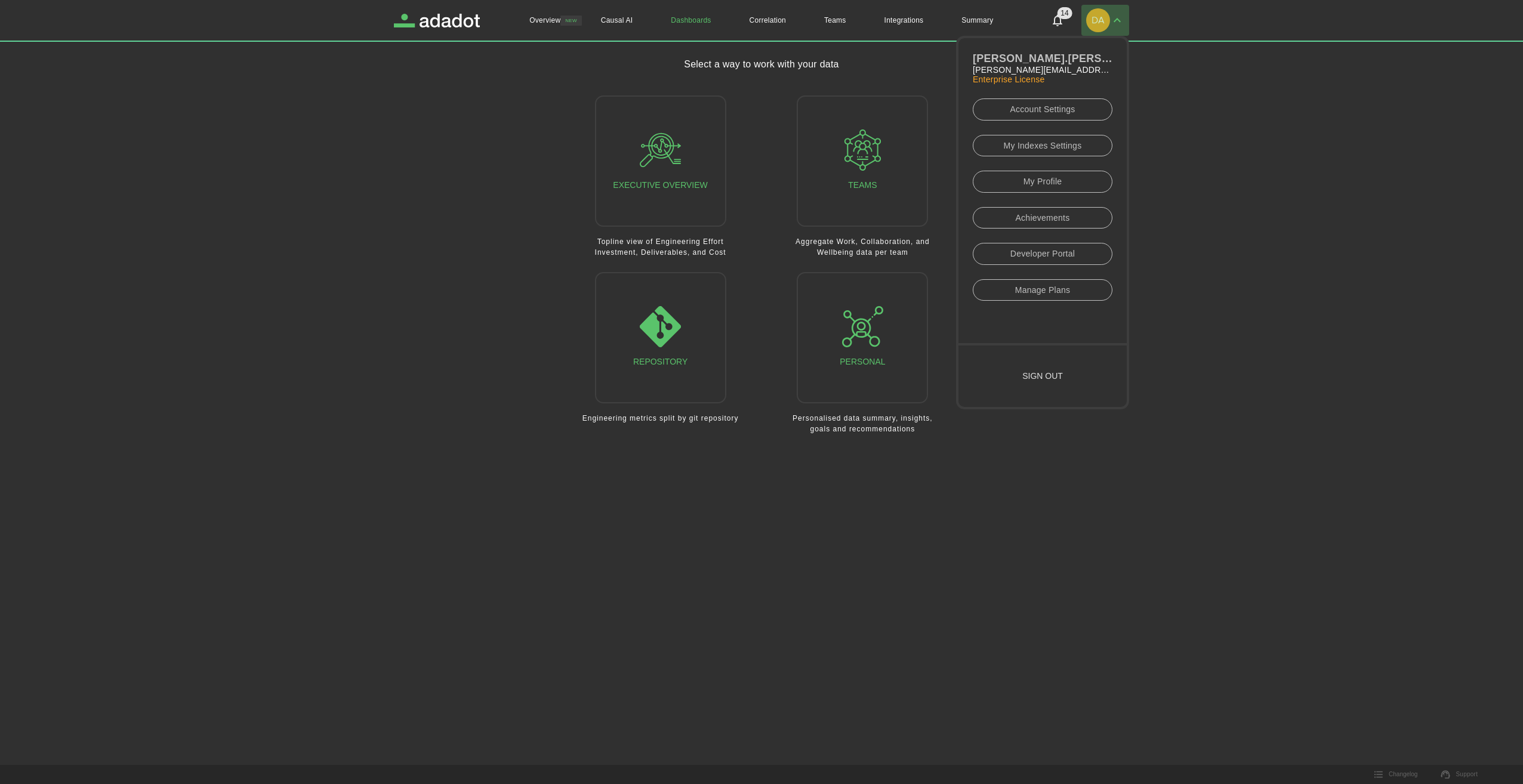
click at [1119, 22] on icon "button" at bounding box center [1116, 20] width 14 height 14
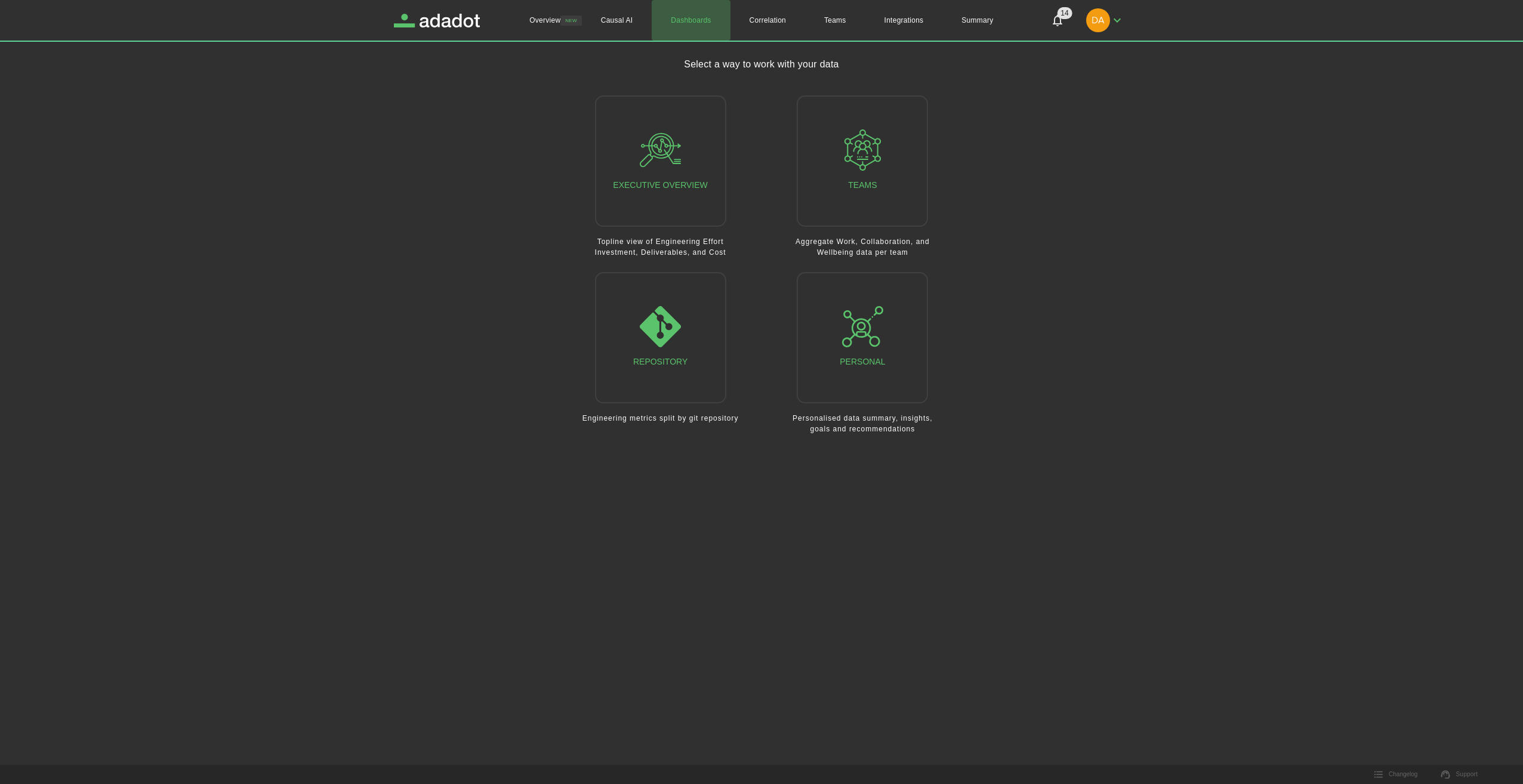
click at [706, 20] on link "Dashboards" at bounding box center [691, 20] width 79 height 41
click at [844, 357] on div "Personal" at bounding box center [862, 338] width 45 height 63
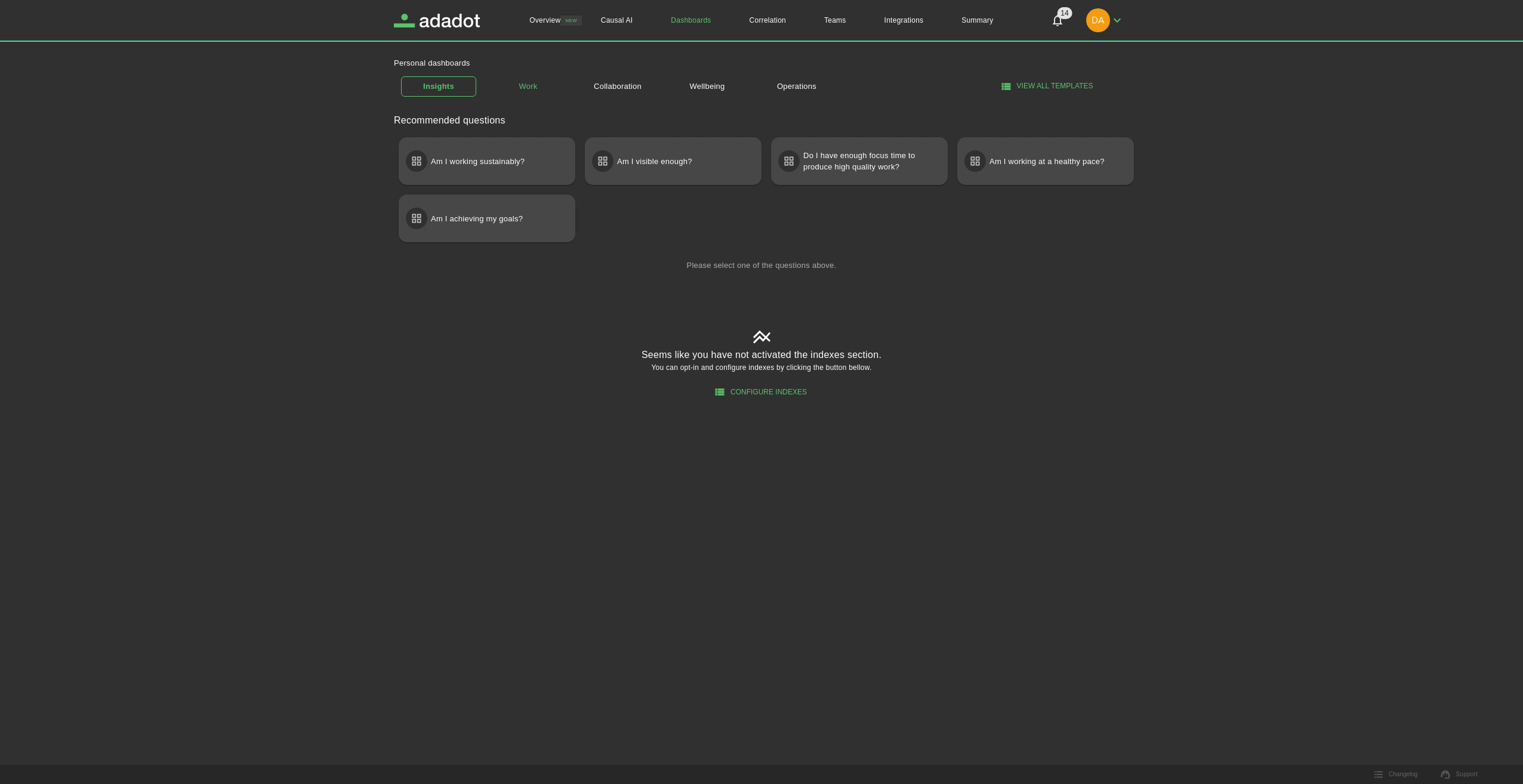
click at [531, 91] on link "Work" at bounding box center [527, 87] width 75 height 21
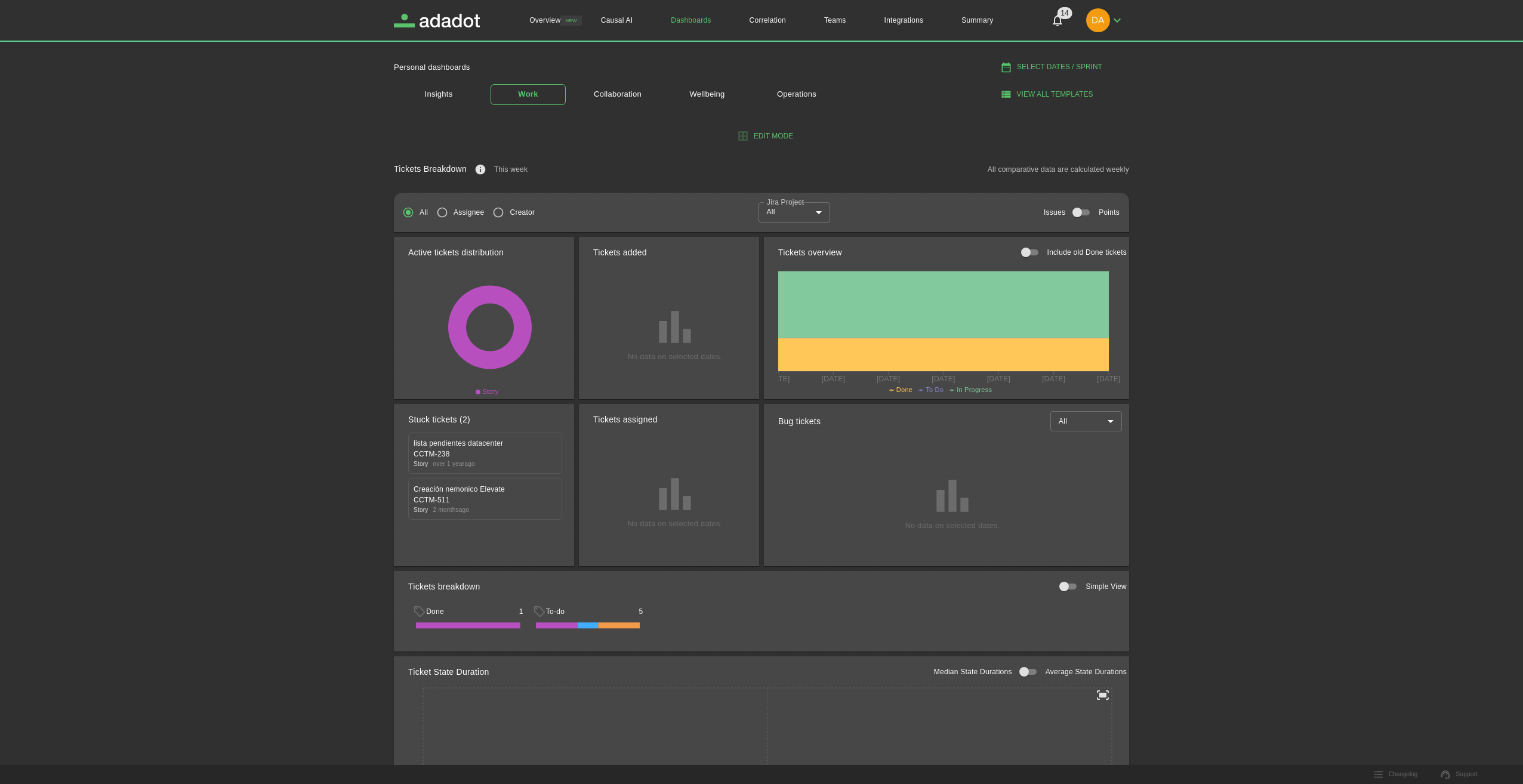
click at [819, 217] on body "Overview NEW Causal AI Dashboards Correlation Teams Integrations Summary 14 14 …" at bounding box center [762, 392] width 1523 height 784
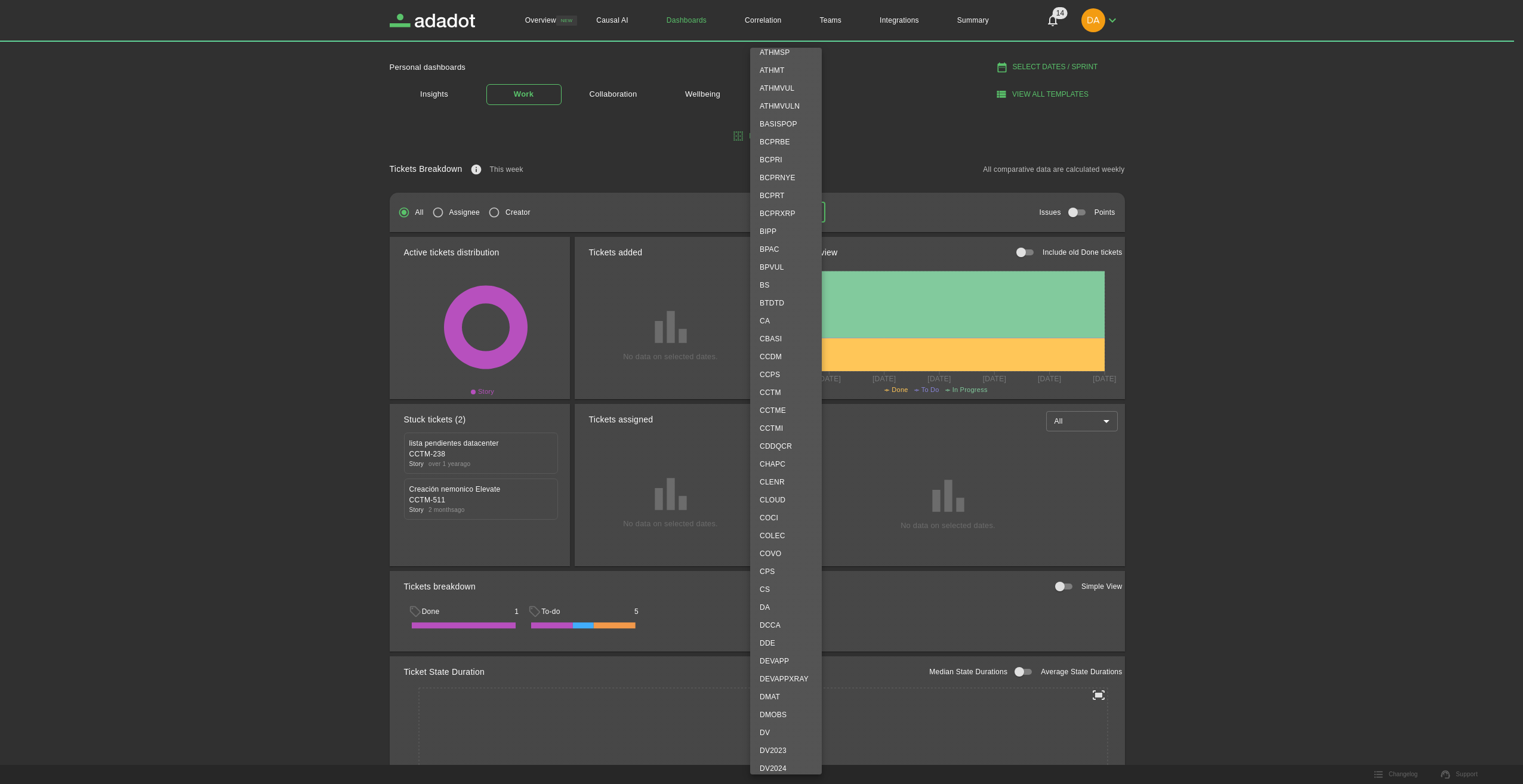
scroll to position [716, 0]
click at [794, 373] on li "CCTM" at bounding box center [786, 365] width 72 height 18
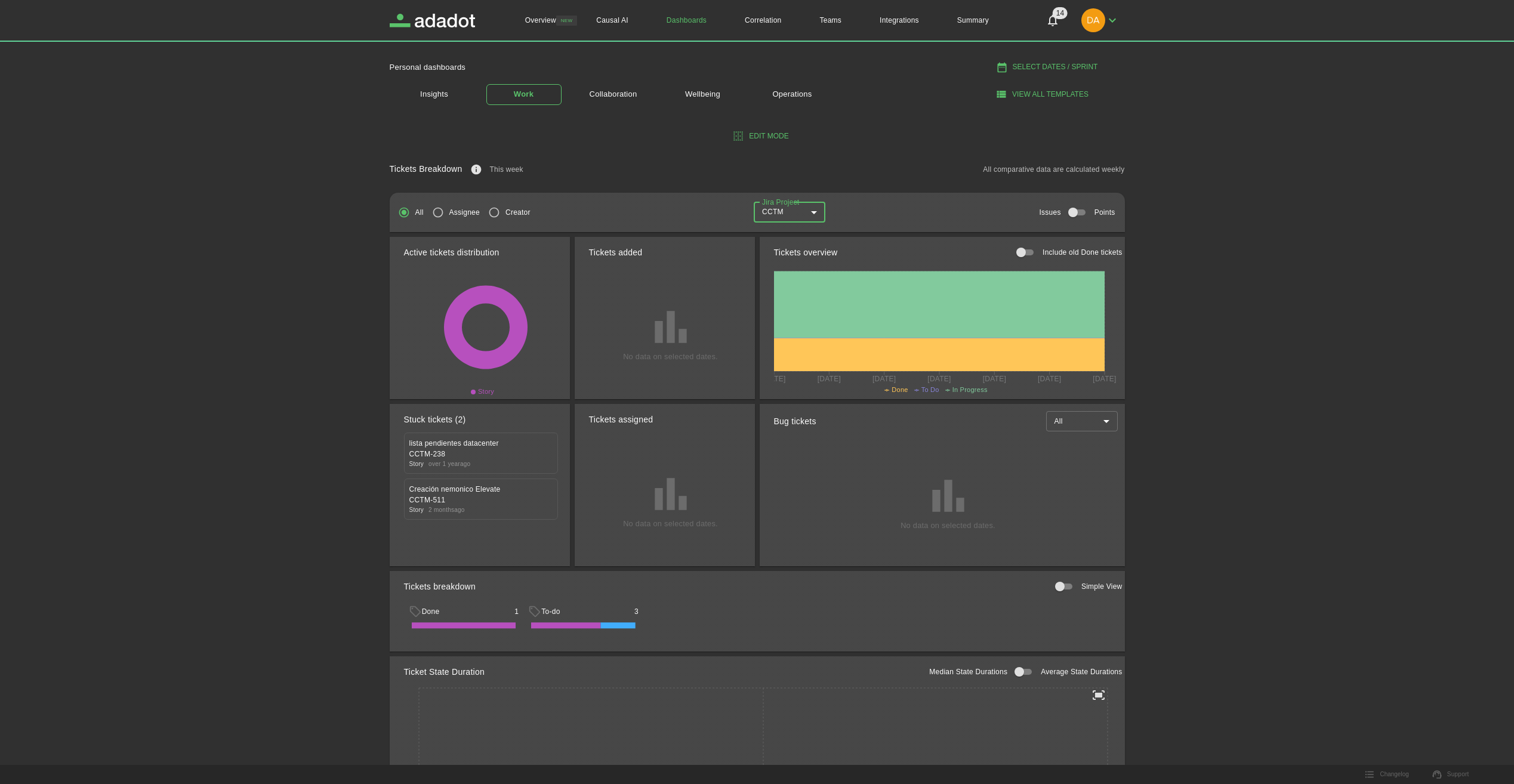
click at [802, 211] on body "Overview NEW Causal AI Dashboards Correlation Teams Integrations Summary 14 14 …" at bounding box center [757, 392] width 1514 height 784
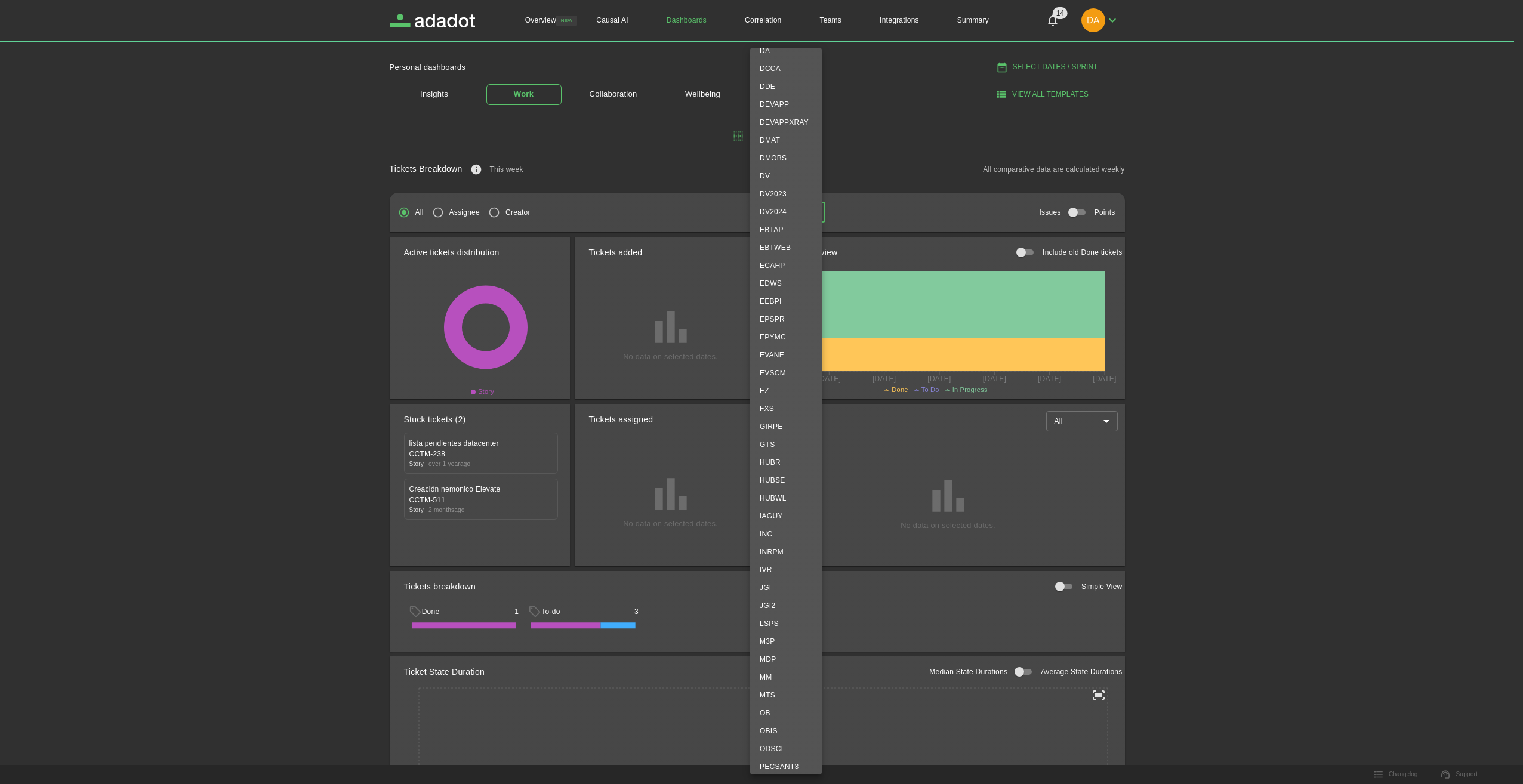
scroll to position [1267, 0]
click at [776, 671] on li "MTS" at bounding box center [786, 673] width 72 height 18
type input "***"
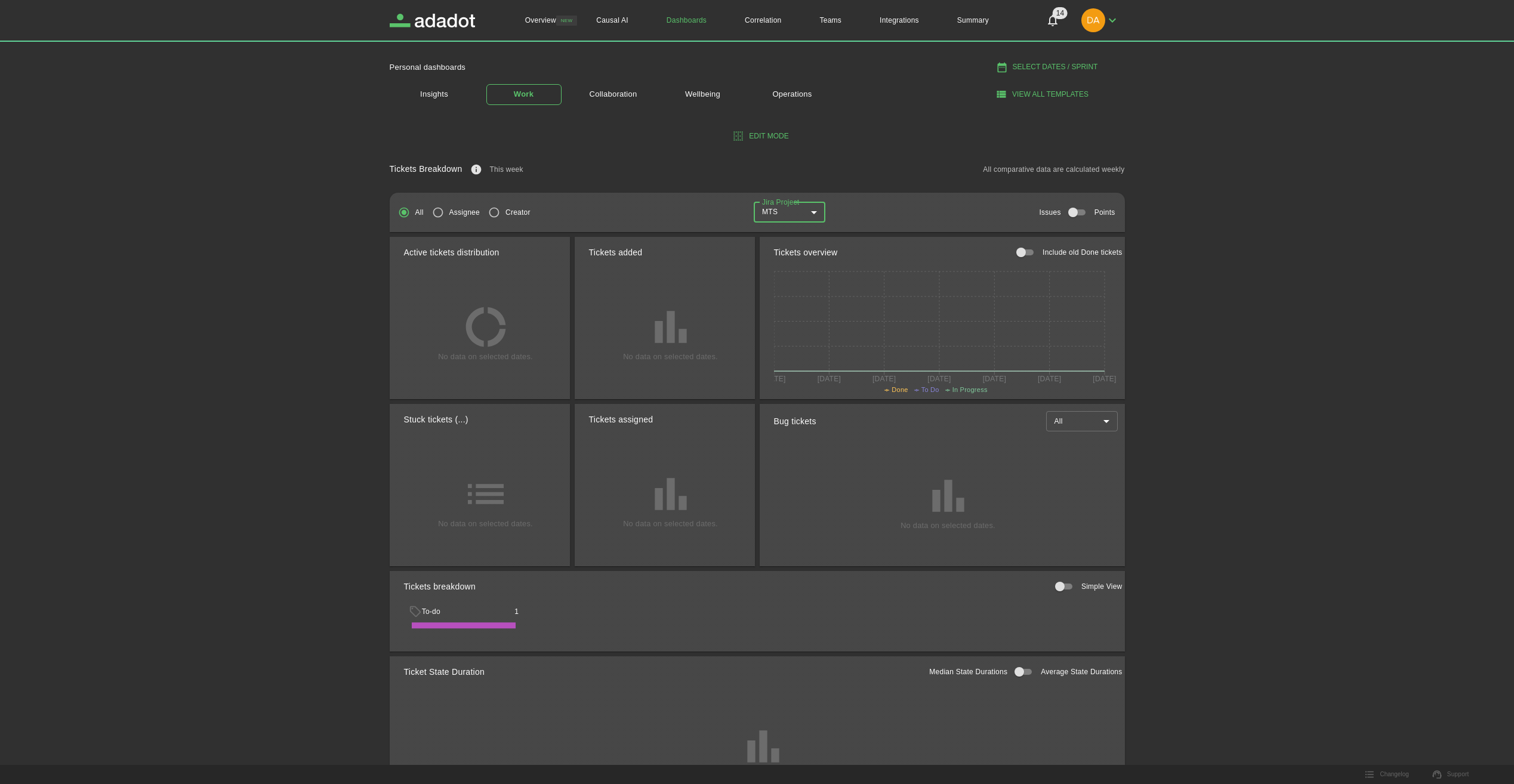
click at [819, 211] on body "Overview NEW Causal AI Dashboards Correlation Teams Integrations Summary 14 14 …" at bounding box center [757, 392] width 1514 height 784
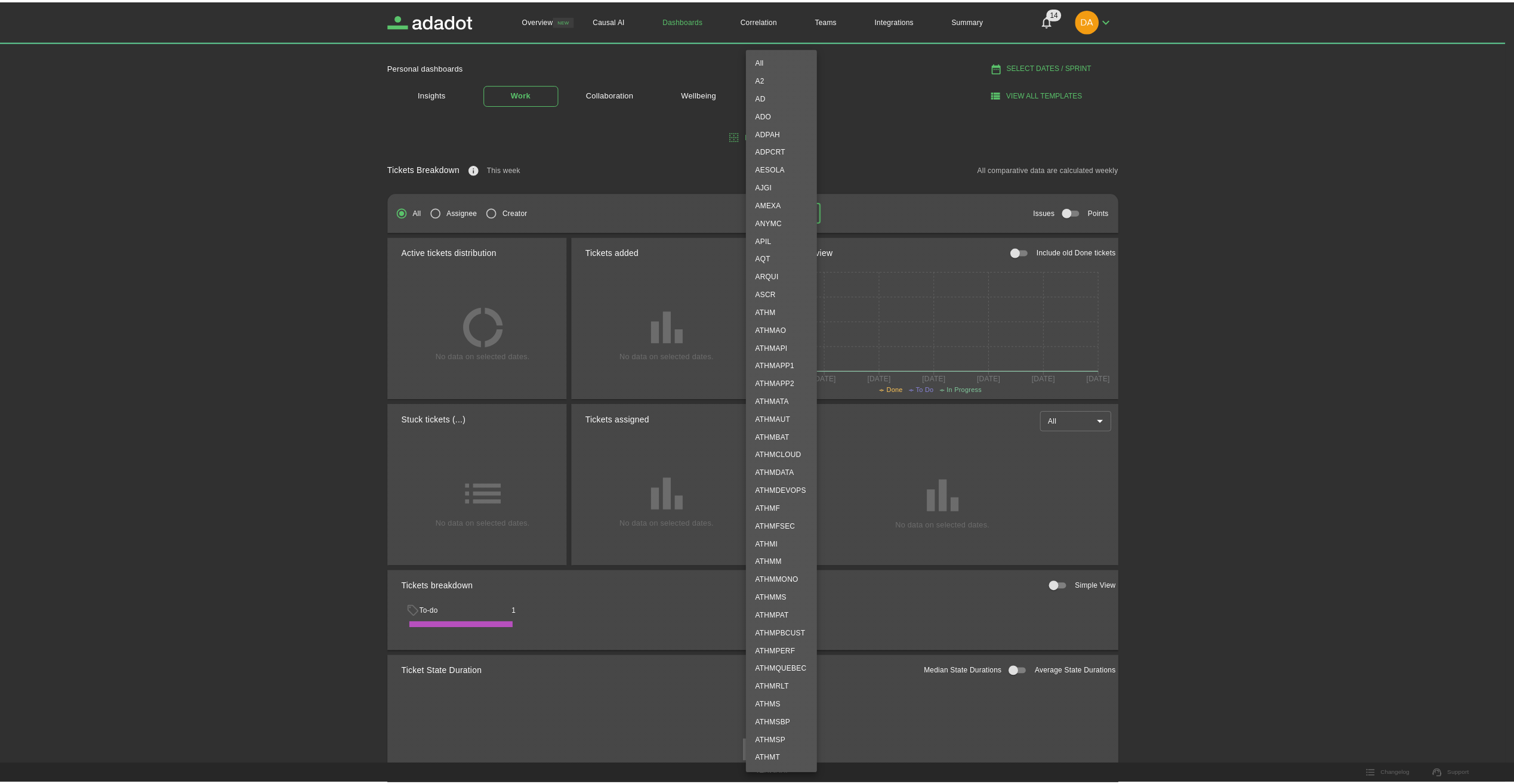
scroll to position [1529, 0]
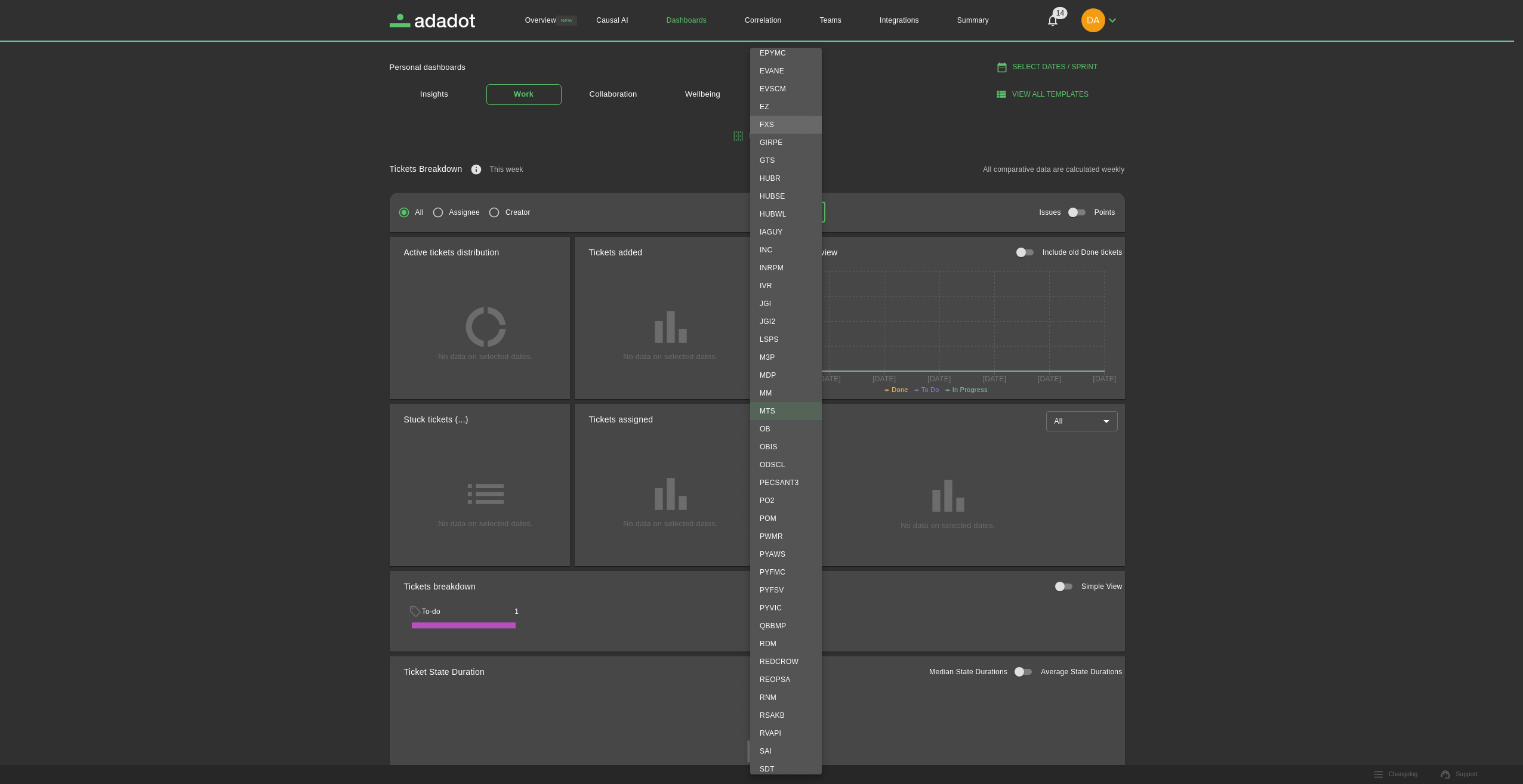
click at [780, 125] on li "FXS" at bounding box center [786, 124] width 72 height 18
type input "***"
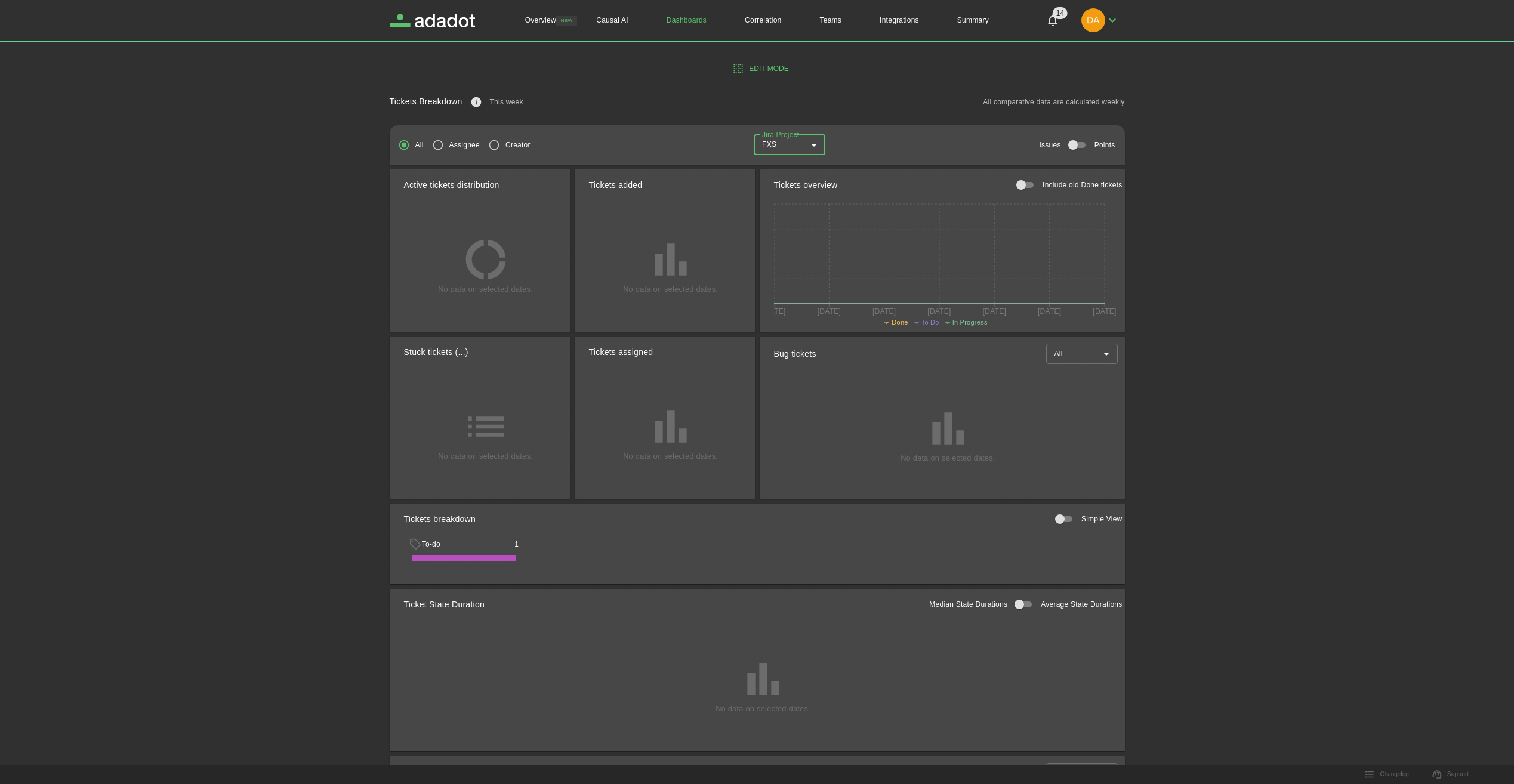
scroll to position [60, 0]
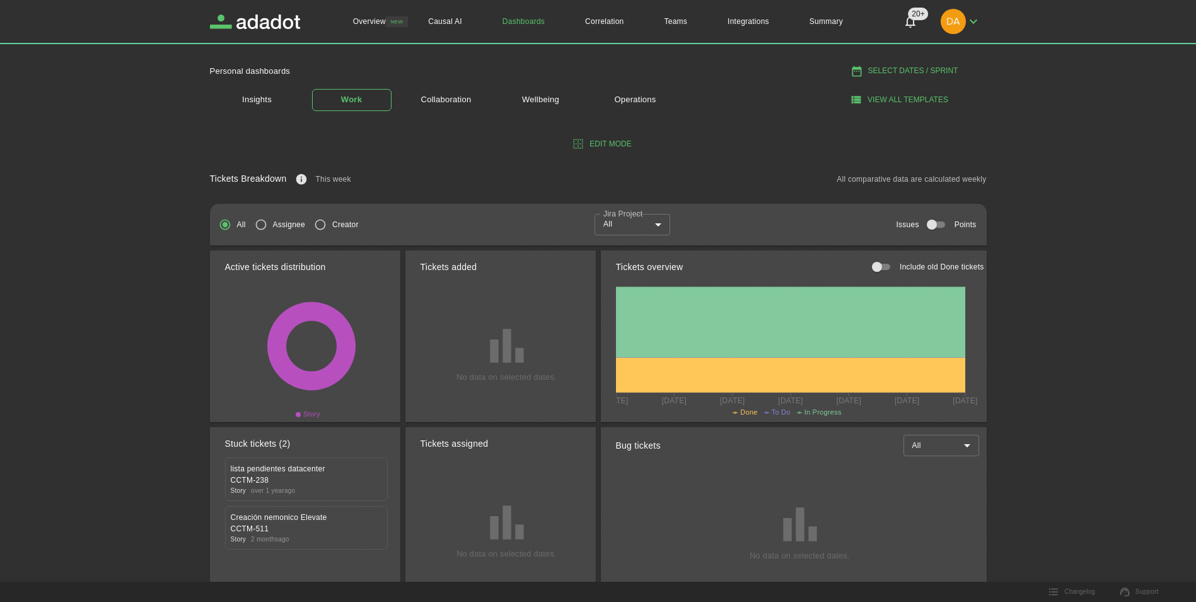
click at [656, 223] on body "Overview NEW Causal AI Dashboards Correlation Teams Integrations Summary 20+ 20…" at bounding box center [598, 301] width 1196 height 602
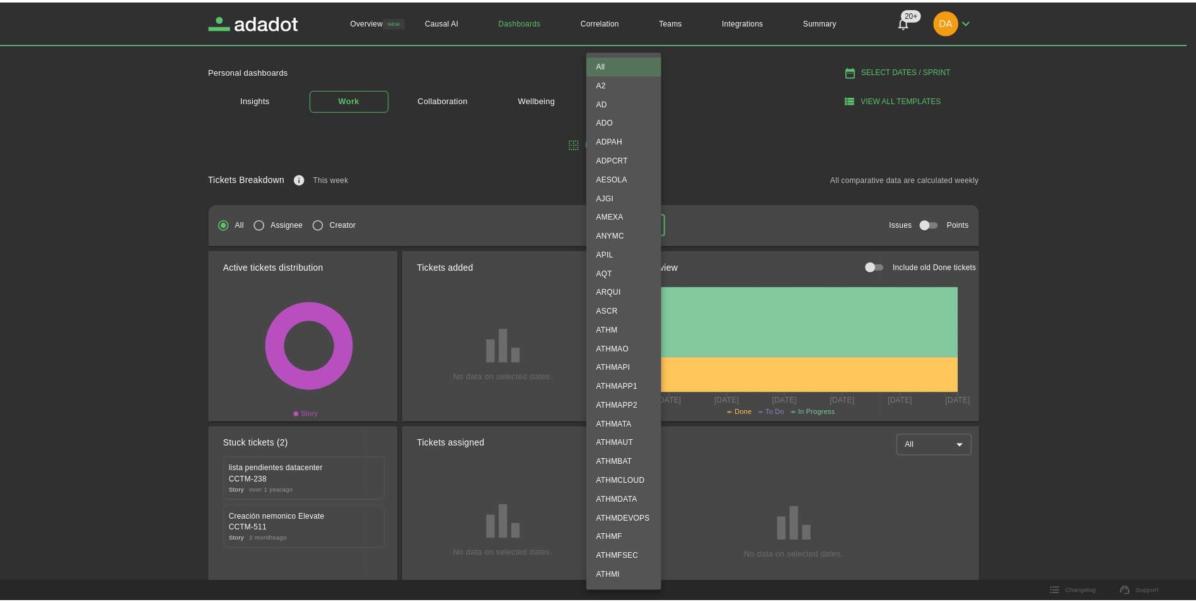
scroll to position [1428, 0]
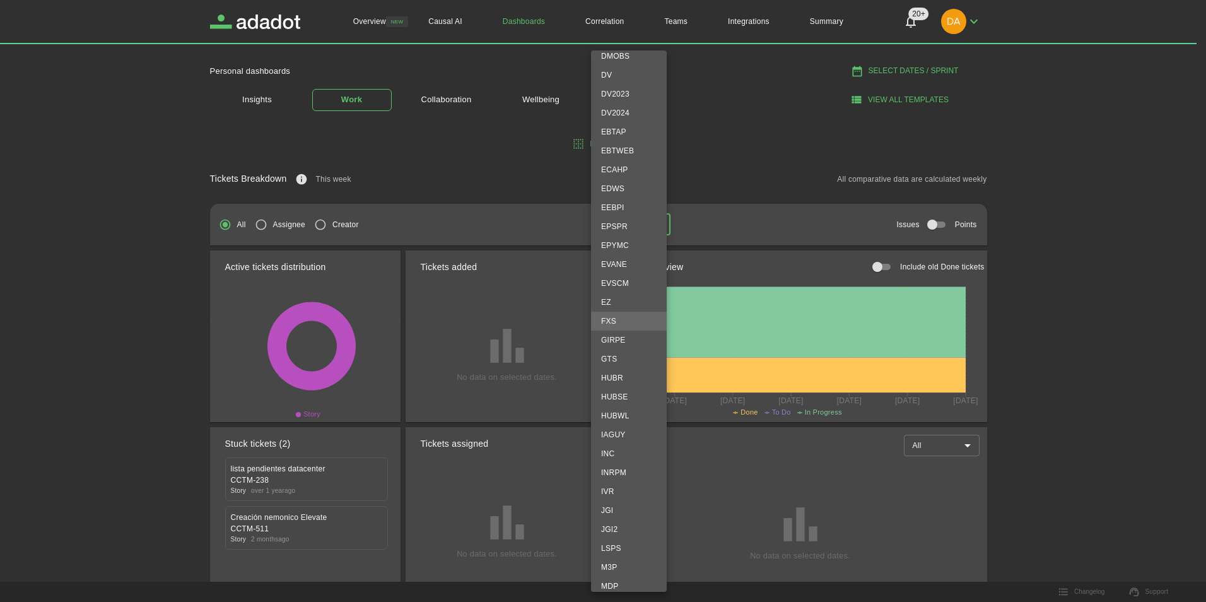
click at [637, 316] on li "FXS" at bounding box center [629, 321] width 76 height 19
type input "***"
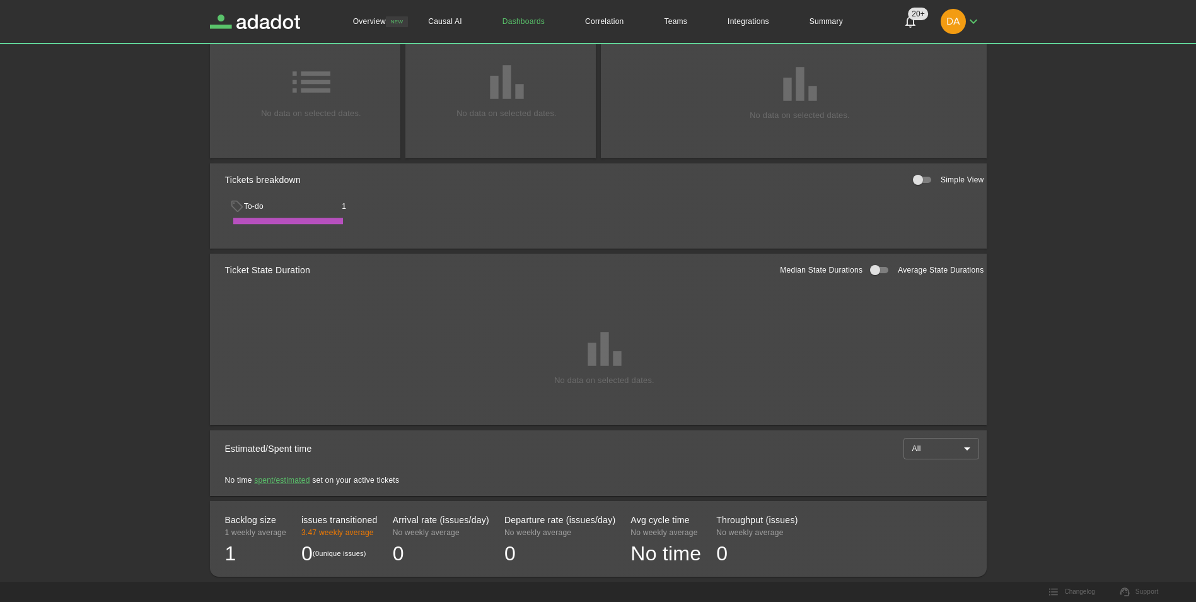
scroll to position [441, 0]
click at [313, 220] on icon at bounding box center [287, 220] width 108 height 6
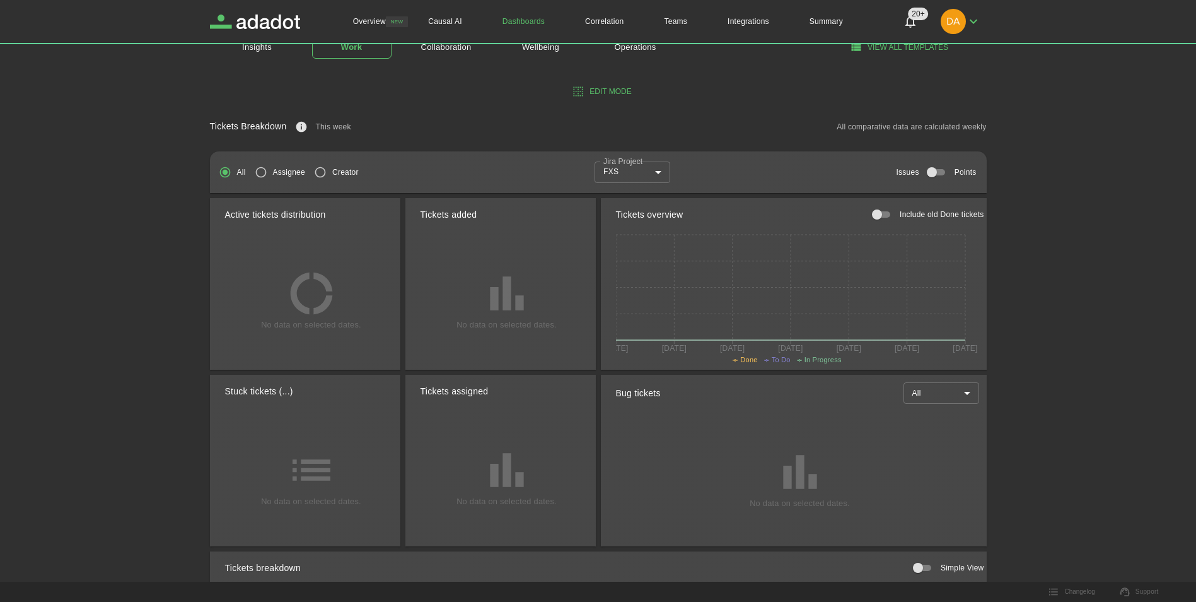
scroll to position [0, 0]
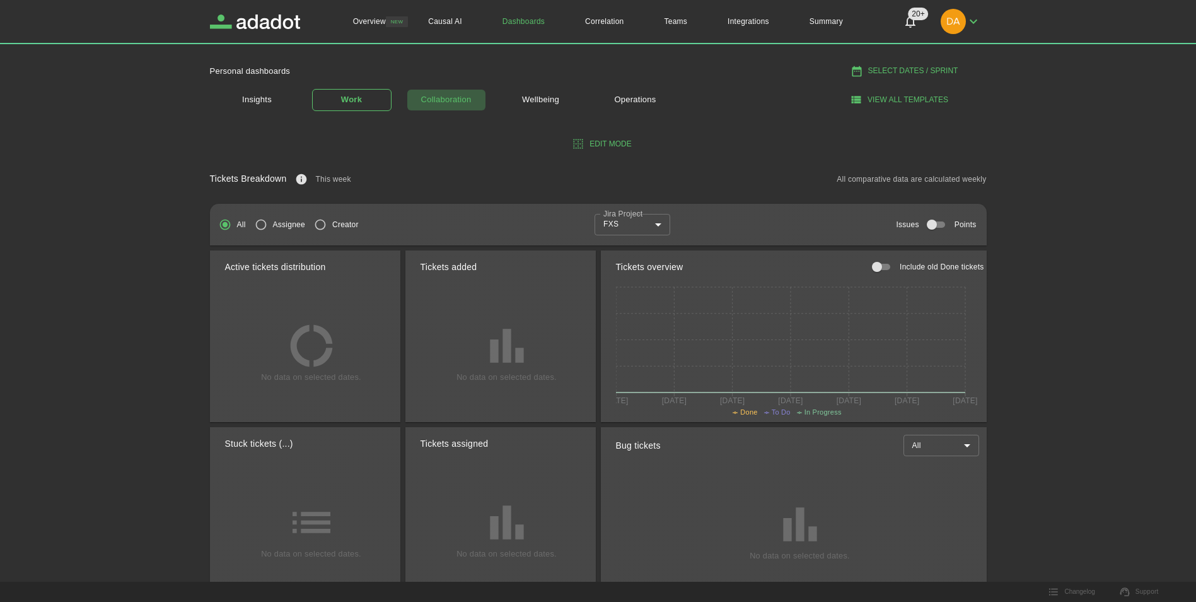
click at [472, 101] on link "Collaboration" at bounding box center [446, 100] width 79 height 22
